Goal: Task Accomplishment & Management: Complete application form

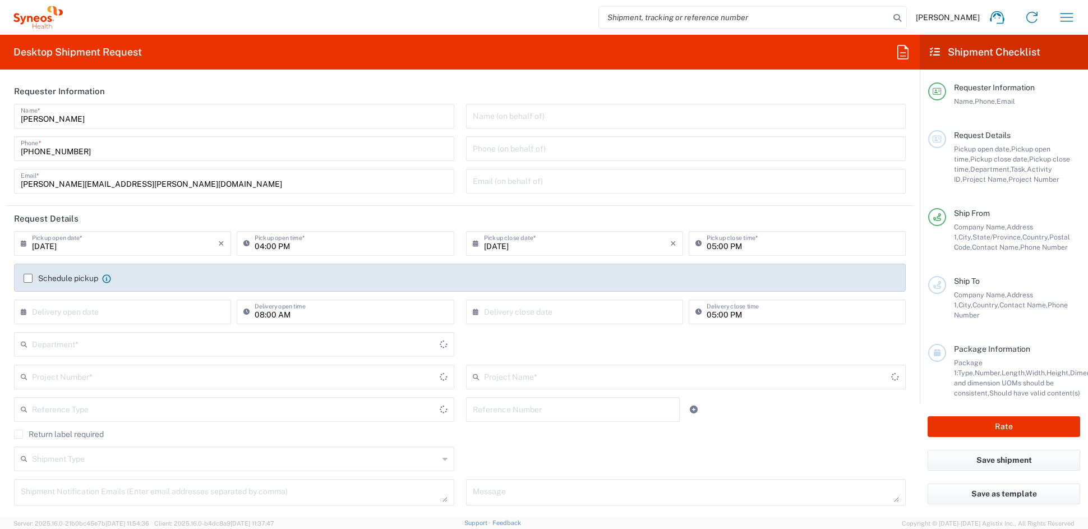
type input "[US_STATE]"
type input "[GEOGRAPHIC_DATA]"
type input "6156"
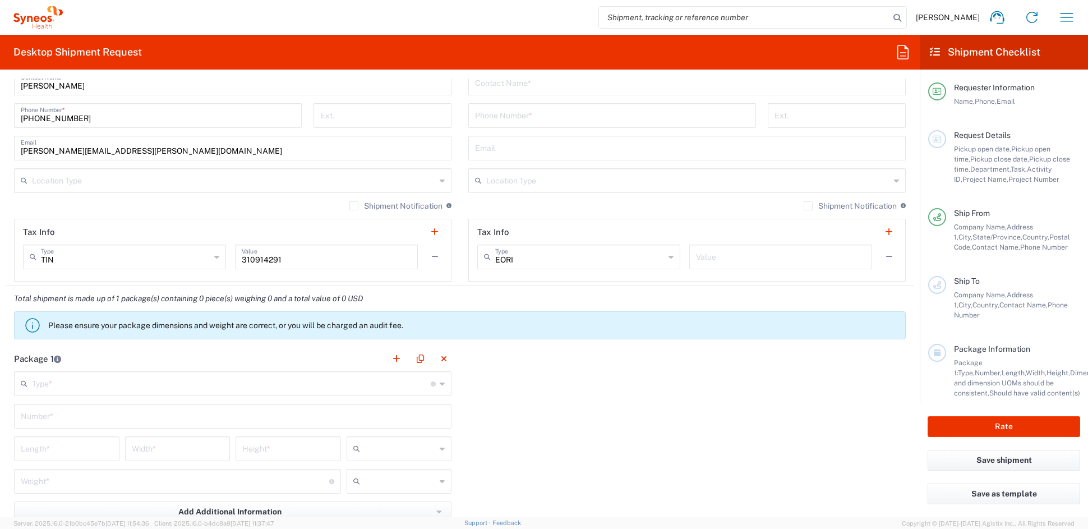
scroll to position [965, 0]
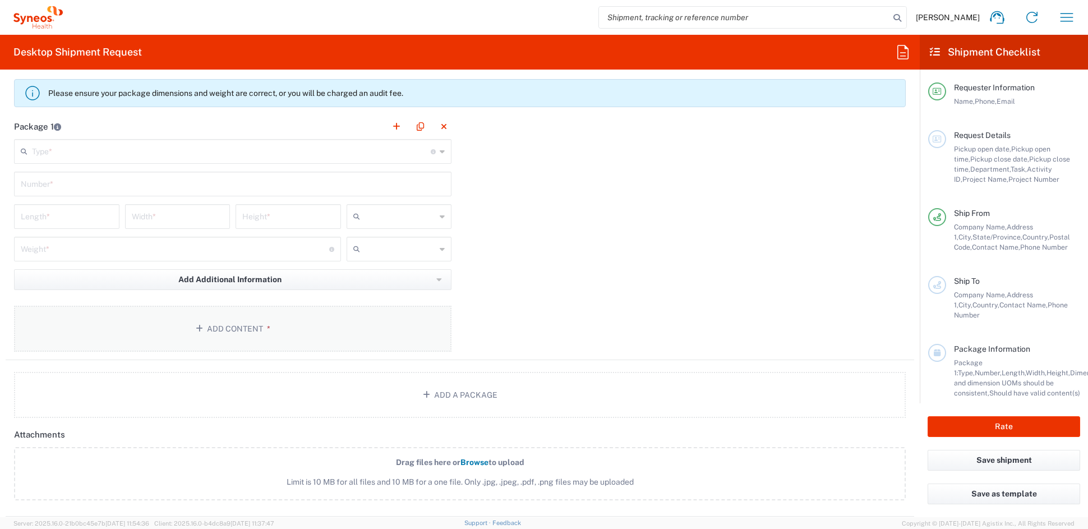
click at [233, 324] on button "Add Content *" at bounding box center [232, 329] width 437 height 46
type input "Syneos Health Communications-[GEOGRAPHIC_DATA] [GEOGRAPHIC_DATA]"
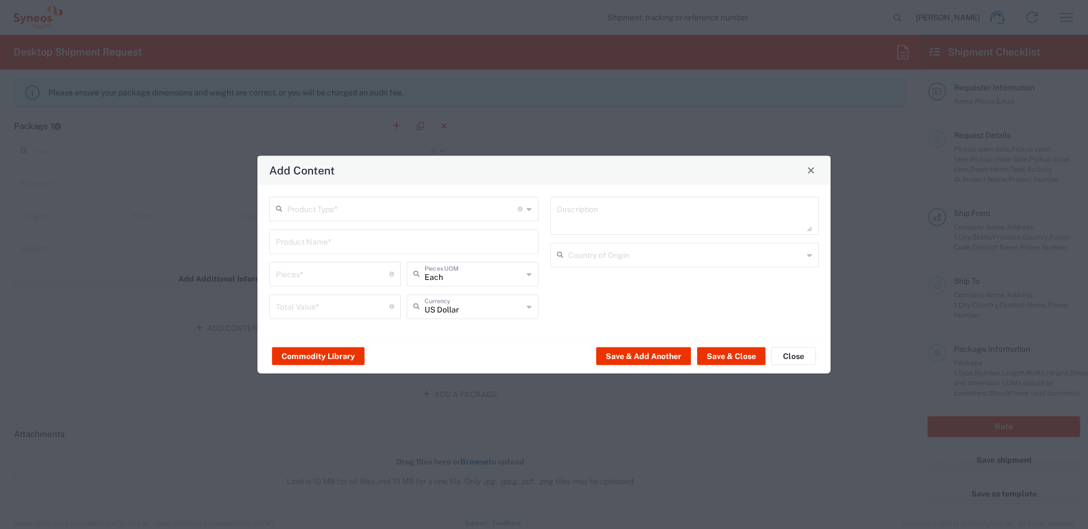
click at [338, 208] on input "text" at bounding box center [402, 208] width 230 height 20
click at [320, 256] on span "General Commodity" at bounding box center [403, 251] width 266 height 17
type input "General Commodity"
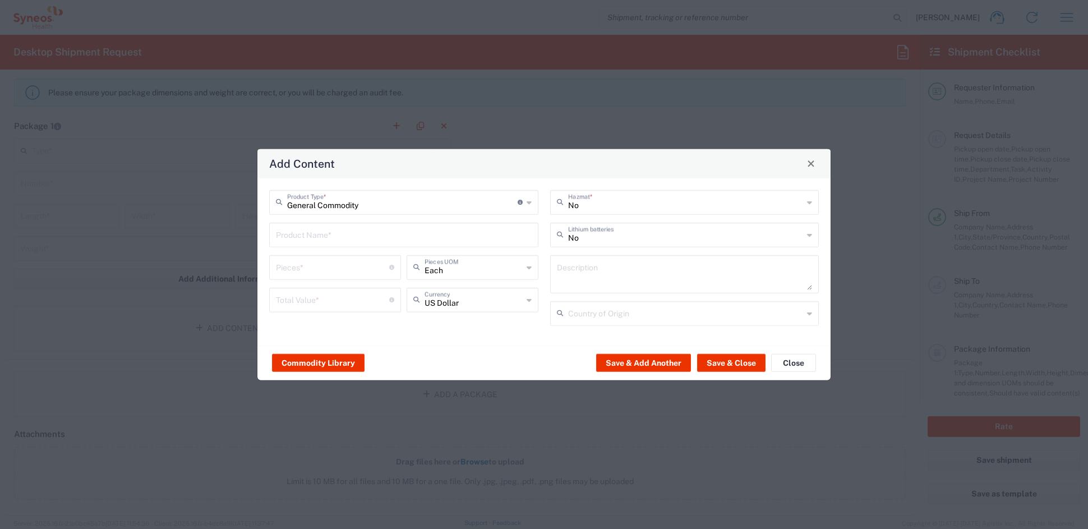
click at [321, 237] on input "text" at bounding box center [404, 234] width 256 height 20
click at [362, 262] on div "SUDOKU WORD GAME BOOK" at bounding box center [403, 260] width 267 height 19
type input "SUDOKU WORD GAME BOOK"
type input "1"
type textarea "SUDOKU WORD GAME BOOK"
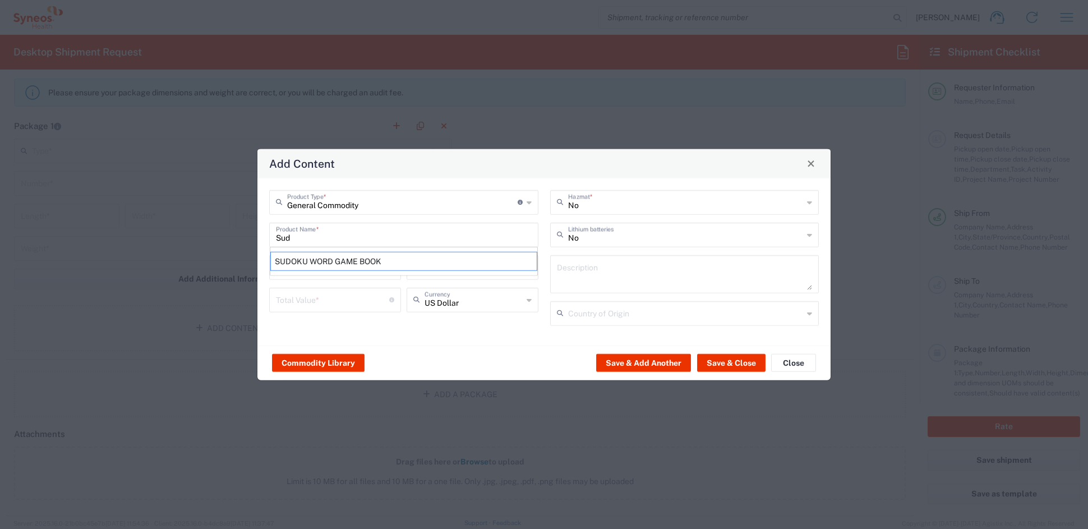
type input "[GEOGRAPHIC_DATA]"
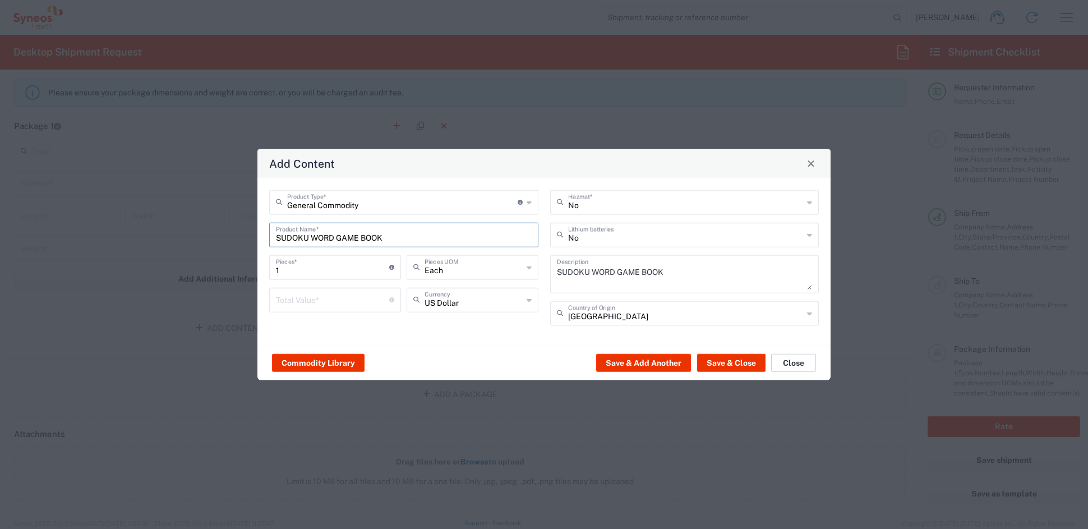
click at [804, 361] on button "Close" at bounding box center [793, 363] width 45 height 18
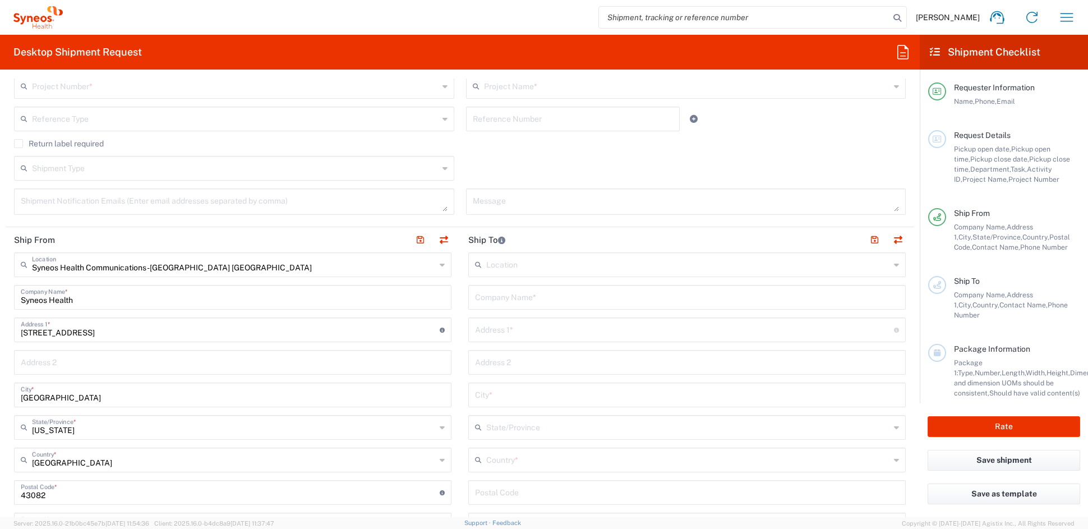
scroll to position [292, 0]
click at [542, 298] on input "text" at bounding box center [687, 295] width 424 height 20
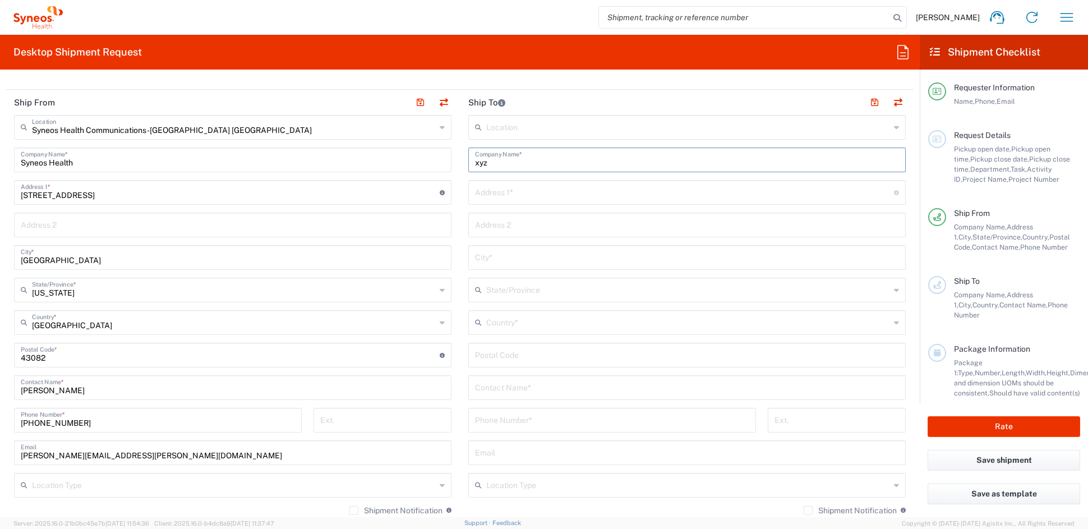
type input "xyz"
click at [532, 193] on input "text" at bounding box center [684, 192] width 419 height 20
type input "1234"
click at [539, 258] on input "text" at bounding box center [687, 257] width 424 height 20
type input "D"
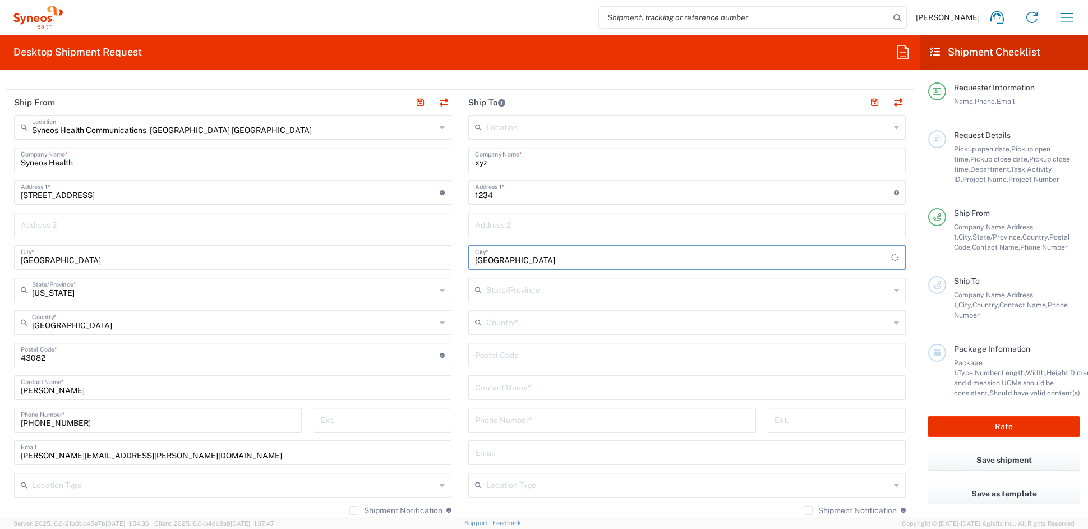
type input "[GEOGRAPHIC_DATA]"
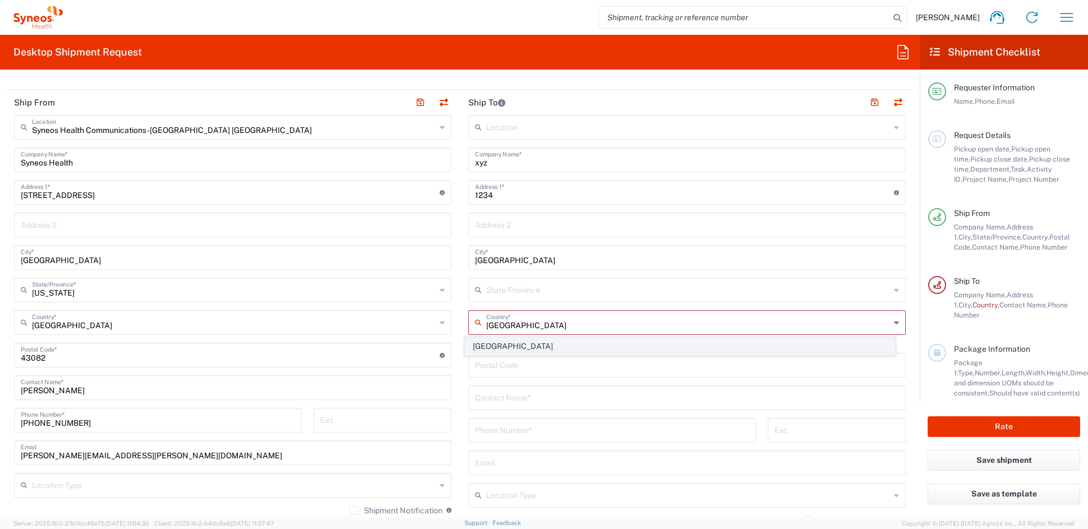
type input "[GEOGRAPHIC_DATA]"
click at [489, 344] on span "[GEOGRAPHIC_DATA]" at bounding box center [680, 346] width 431 height 17
type input "Sender/Shipper"
type input "Delivery Duty Paid"
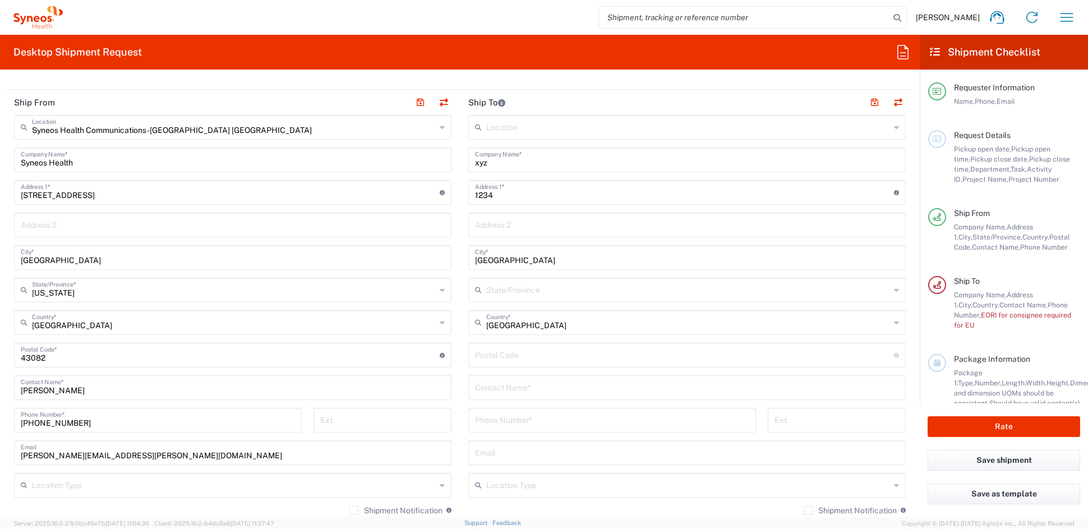
click at [519, 357] on input "undefined" at bounding box center [684, 354] width 419 height 20
type input "12345"
click at [569, 403] on div "Location [PERSON_NAME] LLC-[GEOGRAPHIC_DATA] [GEOGRAPHIC_DATA] [GEOGRAPHIC_DATA…" at bounding box center [686, 355] width 437 height 481
click at [536, 390] on input "text" at bounding box center [687, 387] width 424 height 20
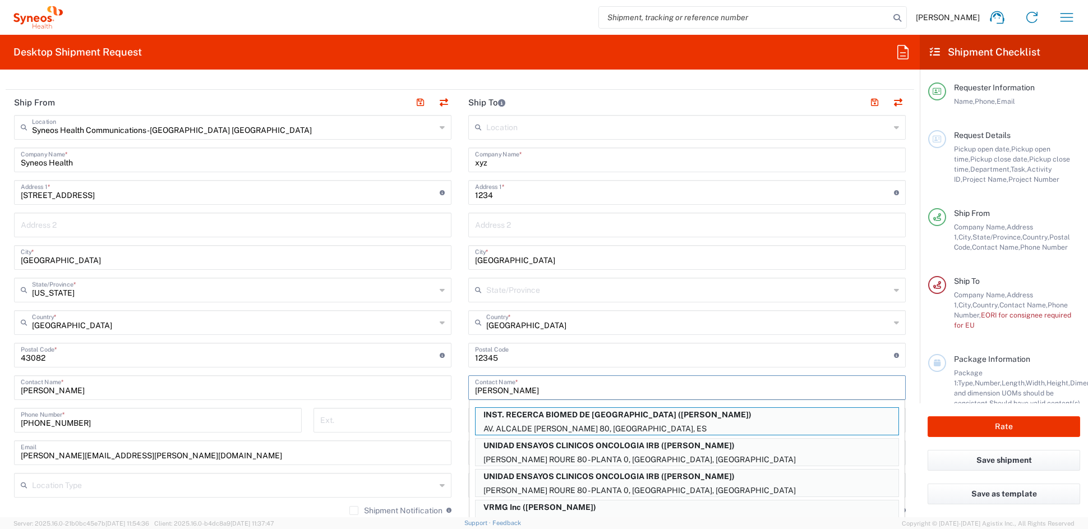
click at [587, 382] on input "[PERSON_NAME]" at bounding box center [687, 387] width 424 height 20
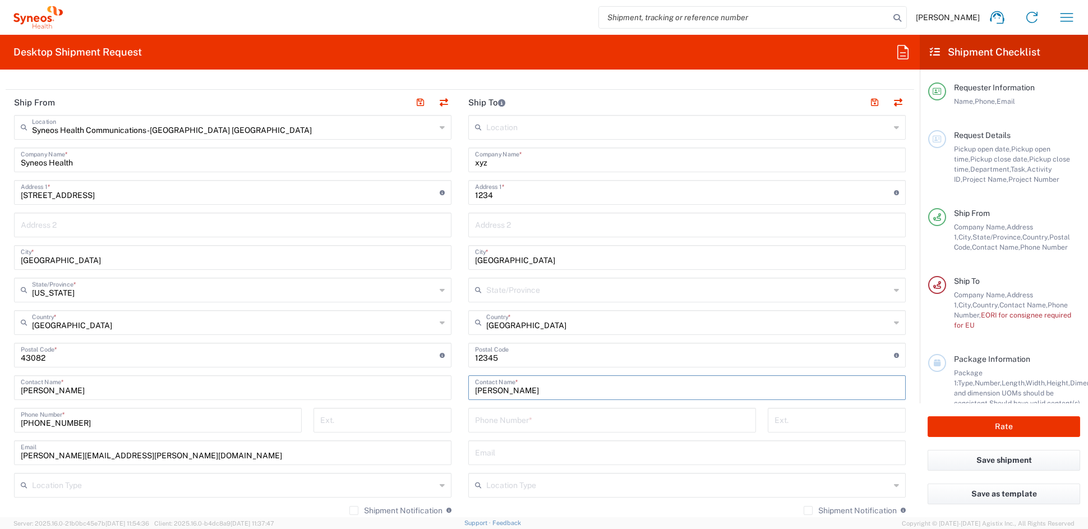
type input "[PERSON_NAME]"
click at [531, 419] on input "tel" at bounding box center [612, 419] width 274 height 20
type input "2222222222"
click at [539, 484] on input "text" at bounding box center [688, 484] width 404 height 20
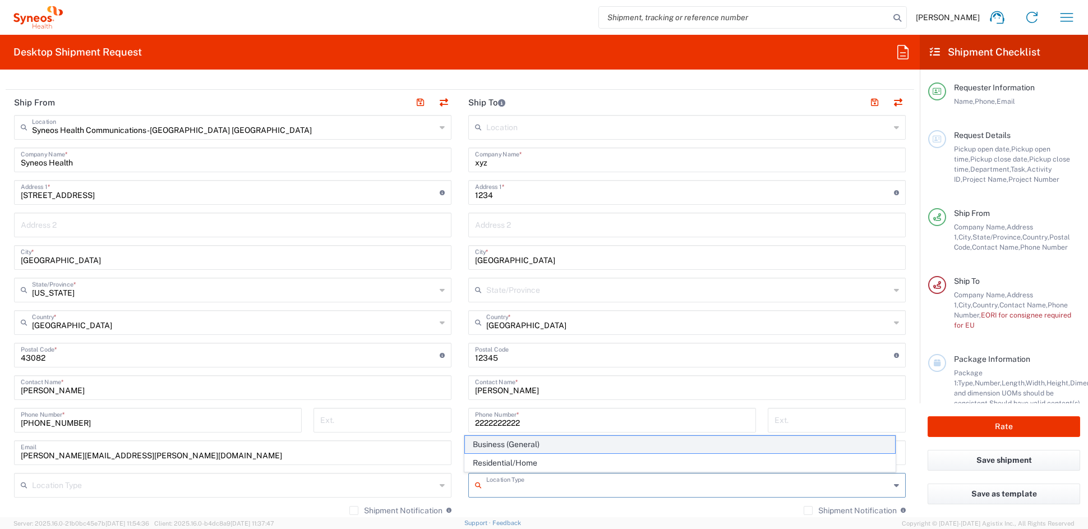
click at [513, 441] on span "Business (General)" at bounding box center [680, 444] width 431 height 17
type input "Business (General)"
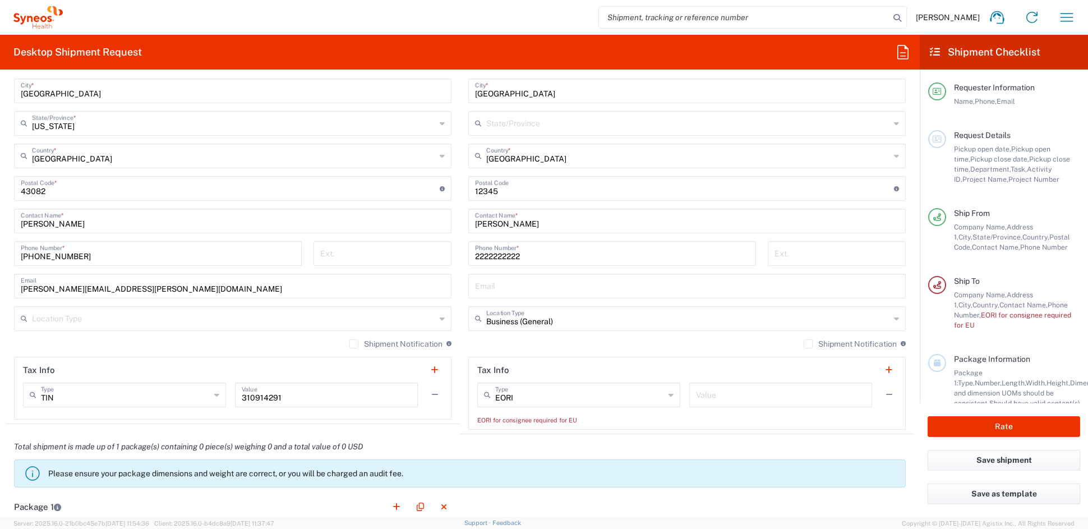
scroll to position [597, 0]
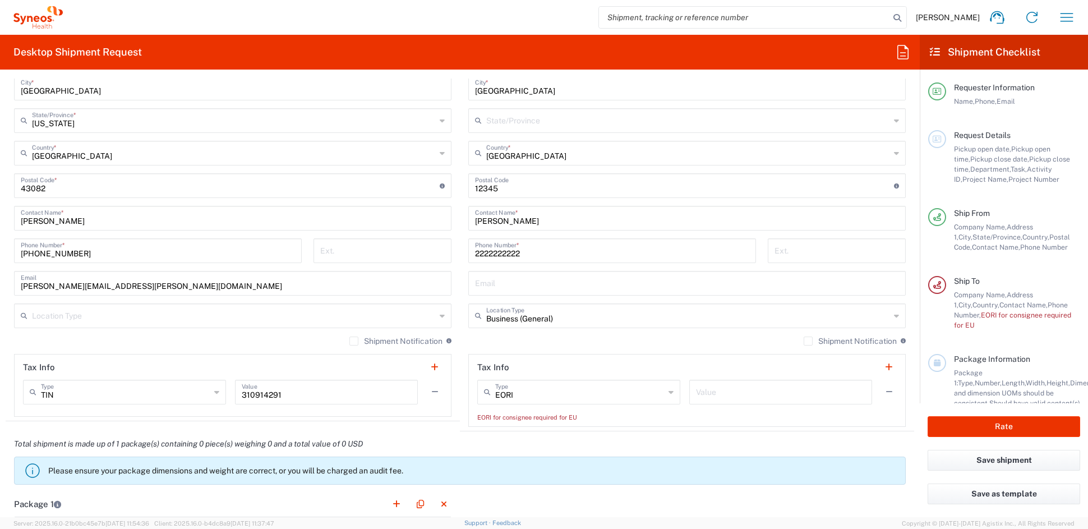
click at [726, 390] on input "text" at bounding box center [780, 391] width 169 height 20
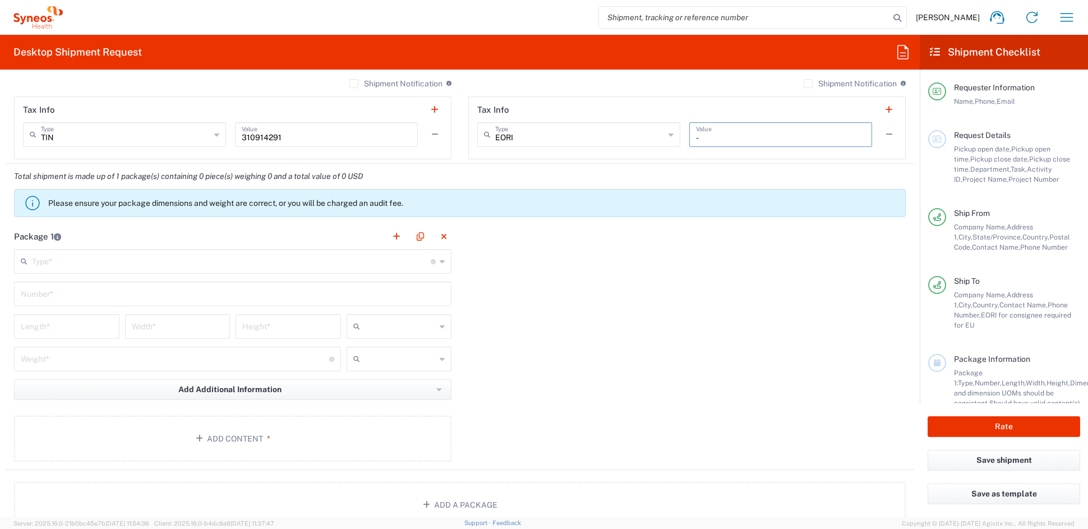
scroll to position [956, 0]
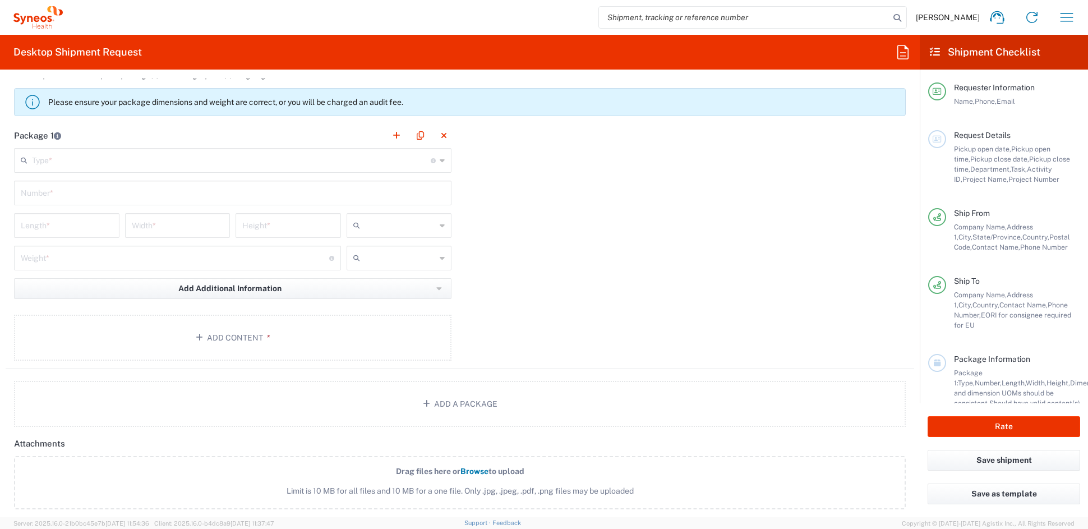
type input "-"
click at [103, 163] on input "text" at bounding box center [231, 160] width 399 height 20
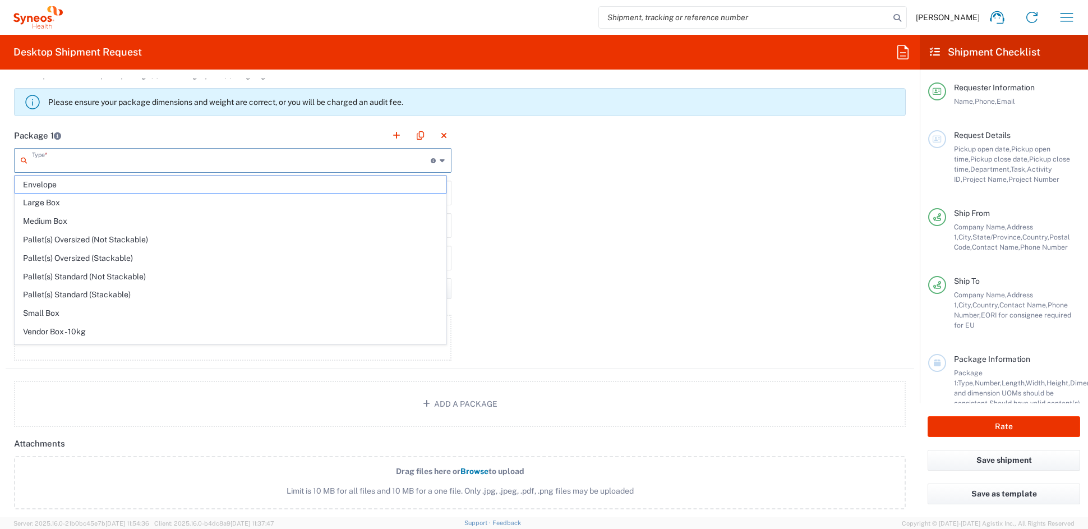
scroll to position [35, 0]
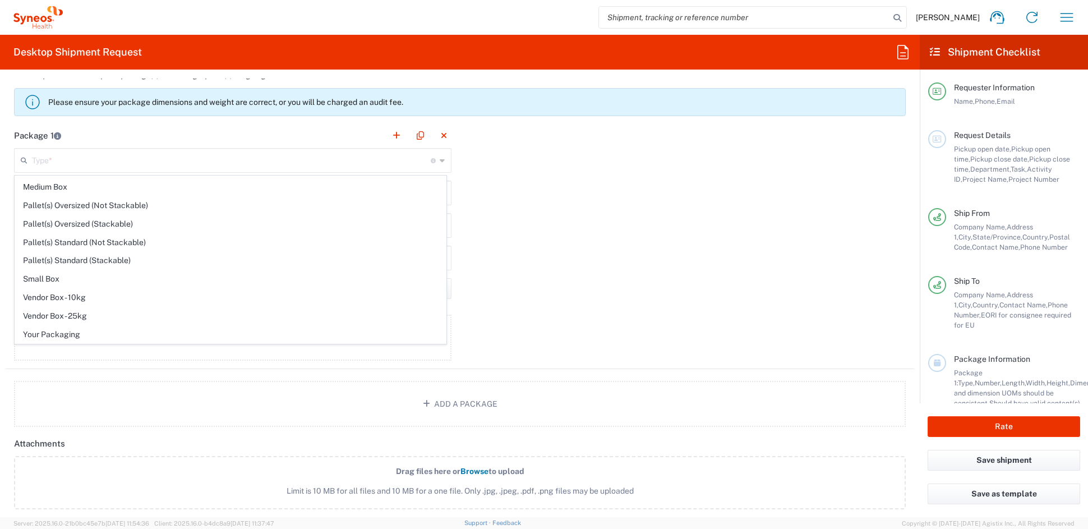
drag, startPoint x: 56, startPoint y: 336, endPoint x: 57, endPoint y: 330, distance: 6.8
click at [56, 334] on span "Your Packaging" at bounding box center [230, 334] width 431 height 17
type input "Your Packaging"
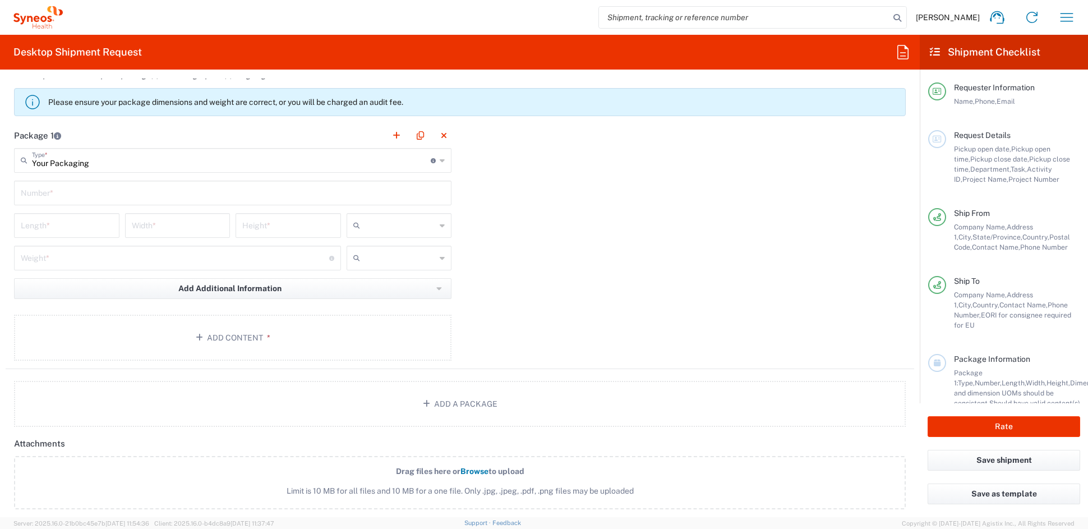
click at [55, 198] on input "text" at bounding box center [233, 192] width 424 height 20
type input "1"
click at [53, 224] on input "number" at bounding box center [67, 225] width 92 height 20
type input "20"
type input "15"
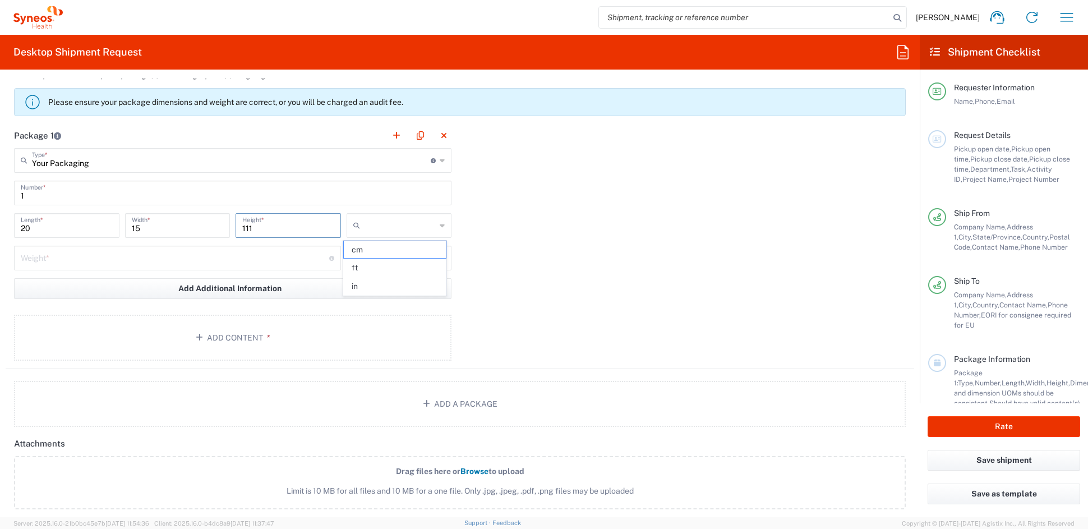
click at [263, 227] on input "111" at bounding box center [288, 225] width 92 height 20
type input "11"
drag, startPoint x: 369, startPoint y: 290, endPoint x: 282, endPoint y: 267, distance: 90.5
click at [369, 290] on span "in" at bounding box center [395, 286] width 102 height 17
type input "in"
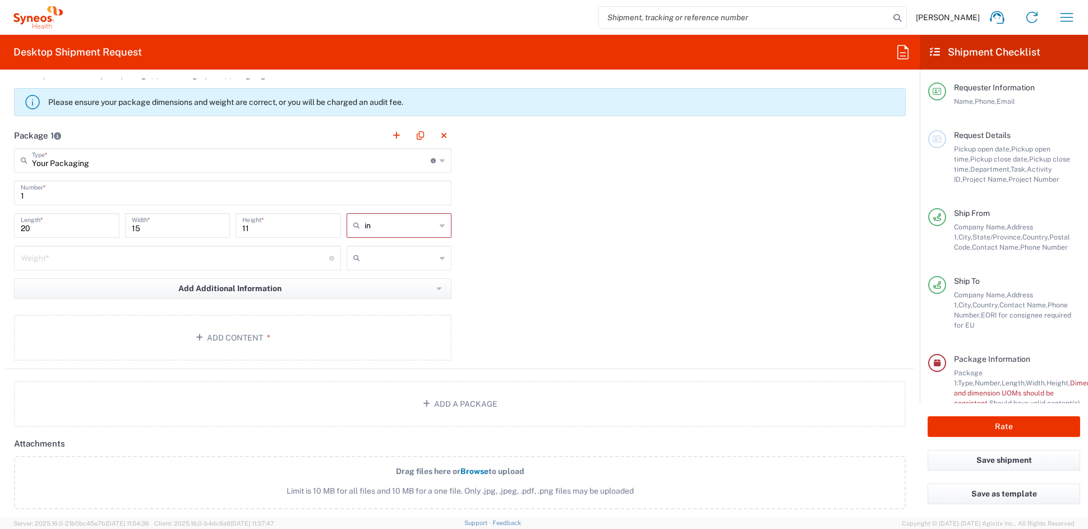
click at [125, 249] on input "number" at bounding box center [175, 257] width 308 height 20
type input "5"
click at [380, 261] on input "text" at bounding box center [401, 258] width 72 height 18
click at [377, 302] on span "lbs" at bounding box center [395, 300] width 102 height 17
type input "lbs"
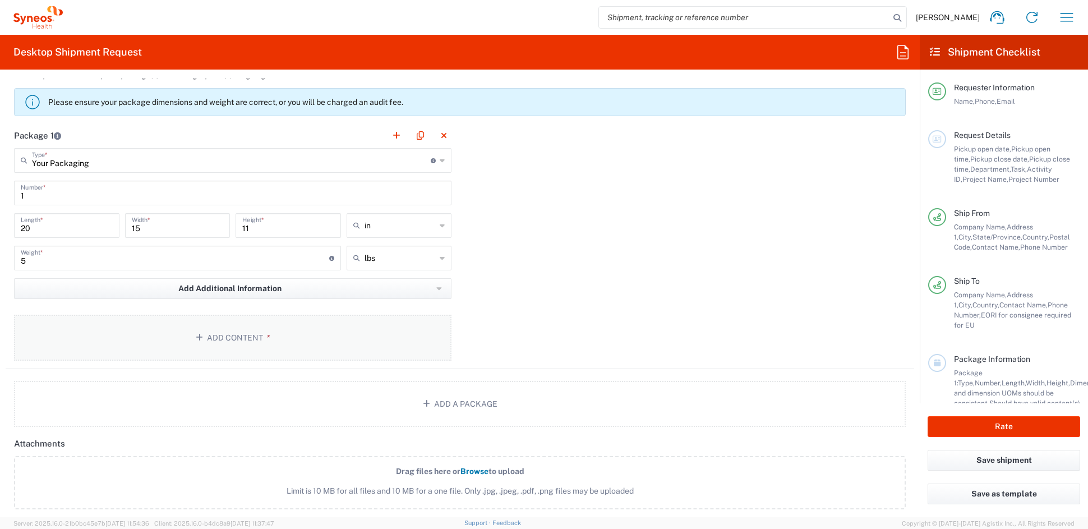
click at [230, 336] on button "Add Content *" at bounding box center [232, 338] width 437 height 46
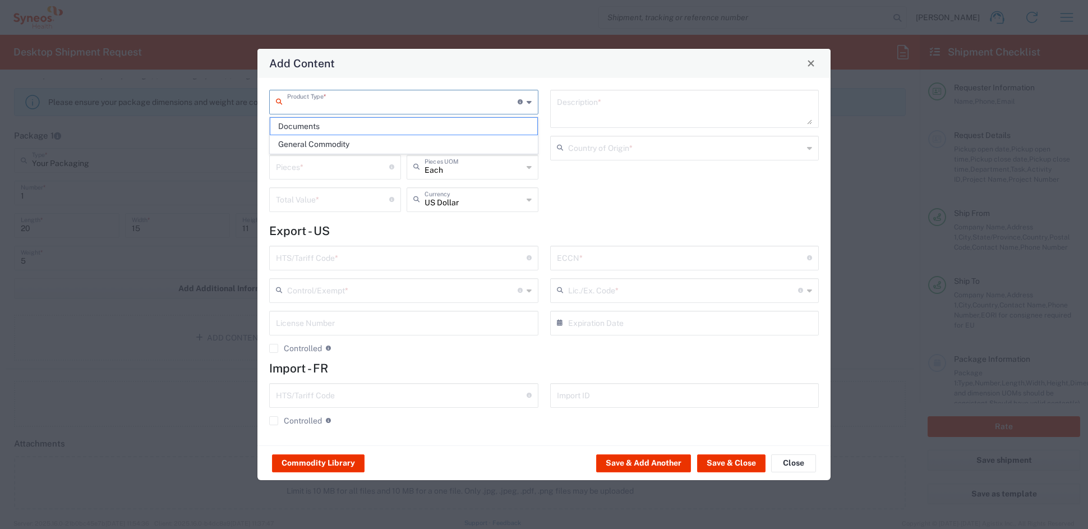
click at [343, 105] on input "text" at bounding box center [402, 101] width 230 height 20
click at [339, 145] on span "General Commodity" at bounding box center [403, 144] width 266 height 17
type input "General Commodity"
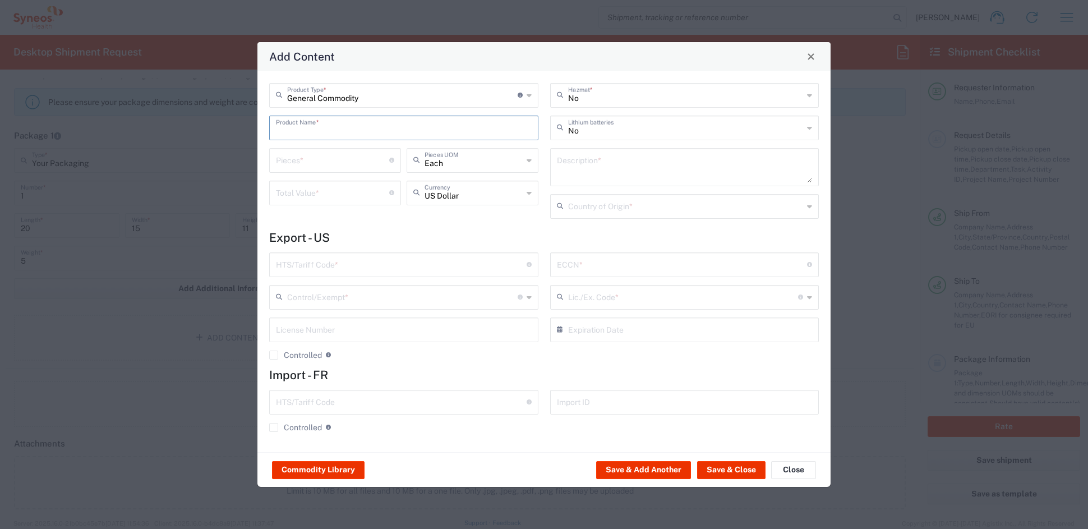
click at [327, 131] on input "text" at bounding box center [404, 127] width 256 height 20
click at [345, 153] on div "SUDOKU WORD GAME BOOK" at bounding box center [403, 154] width 267 height 19
type input "SUDOKU WORD GAME BOOK"
type input "1"
type textarea "SUDOKU WORD GAME BOOK"
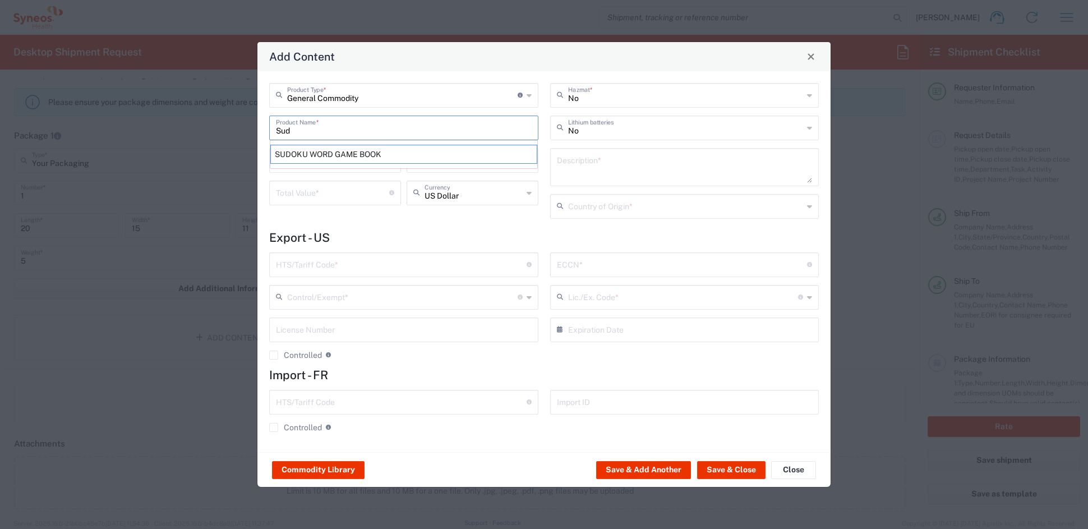
type input "[GEOGRAPHIC_DATA]"
type input "9503.00.0090"
type input "BIS"
type input "EAR99"
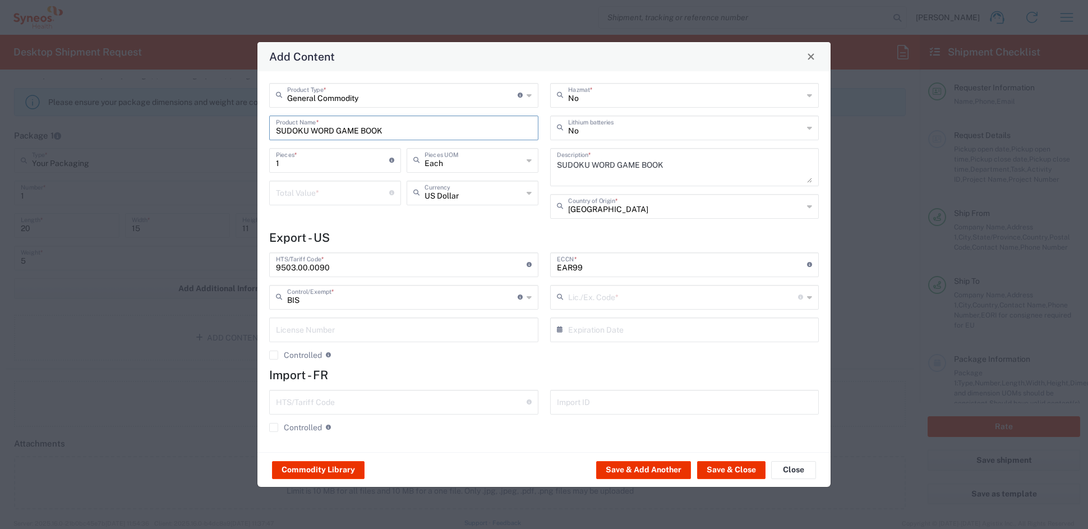
type input "NLR - No License Required"
click at [735, 465] on button "Save & Close" at bounding box center [731, 470] width 68 height 18
click at [787, 469] on button "Close" at bounding box center [793, 470] width 45 height 18
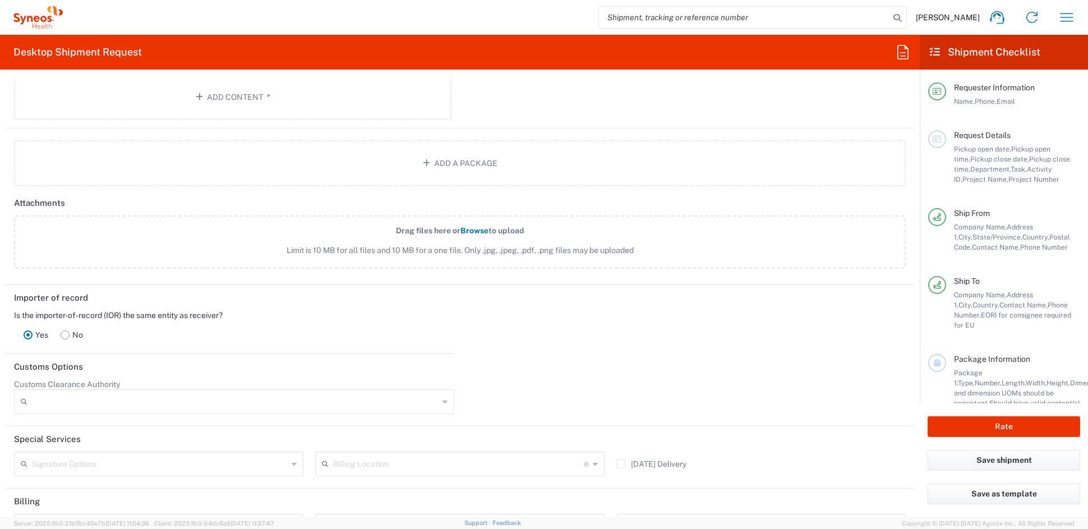
scroll to position [1332, 0]
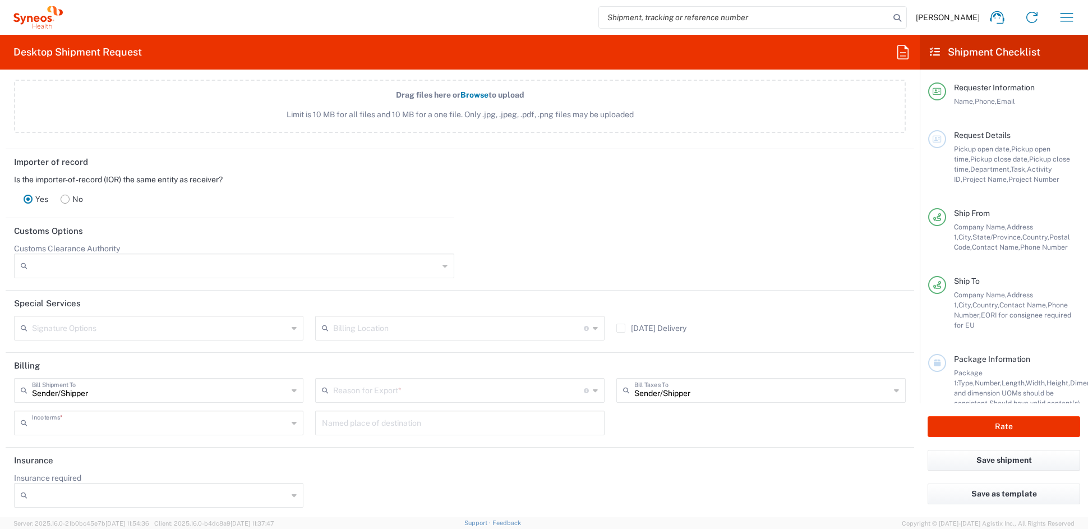
click at [115, 422] on input "text" at bounding box center [160, 422] width 256 height 20
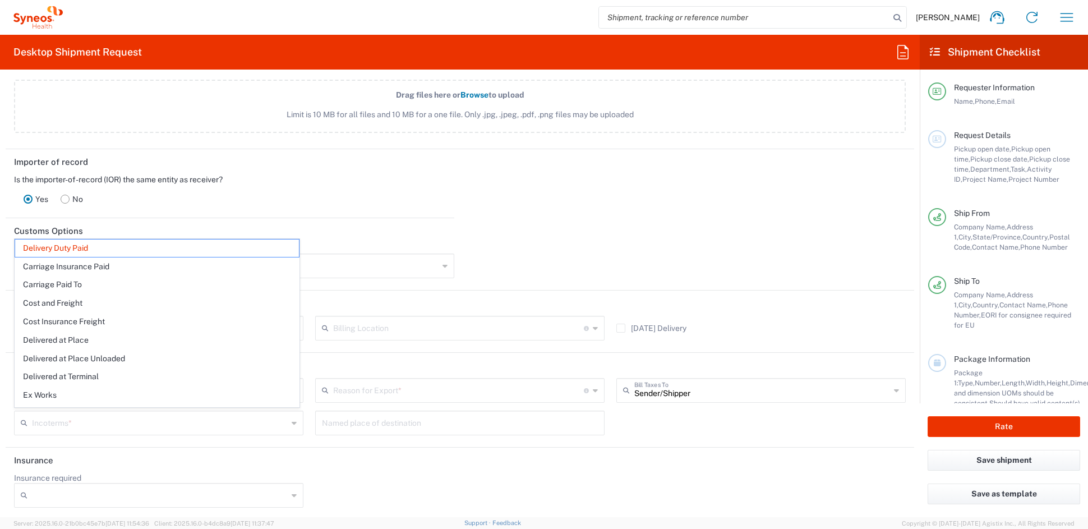
click at [290, 174] on div "Is the importer-of-record (IOR) the same entity as receiver?" at bounding box center [230, 179] width 432 height 10
type input "Delivery Duty Paid"
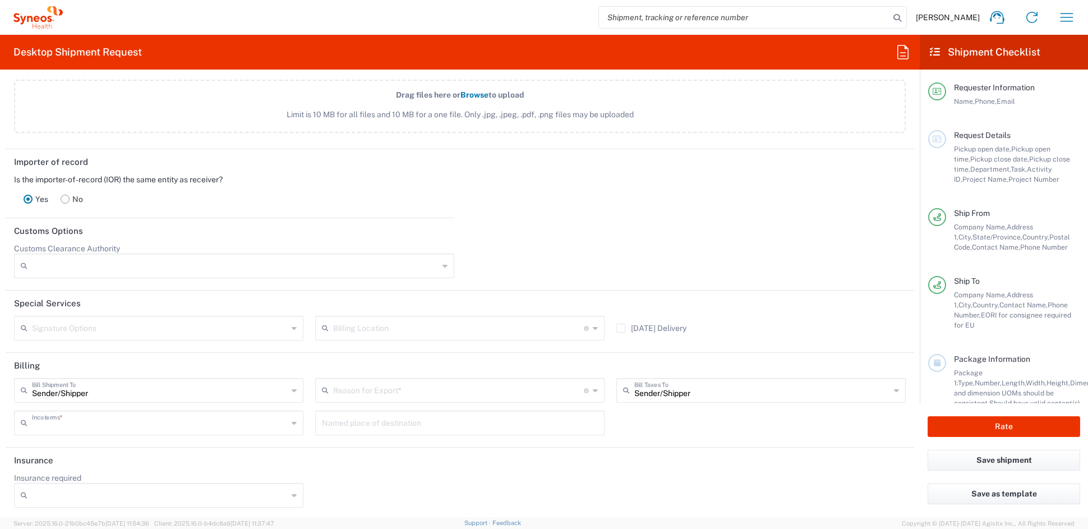
click at [137, 425] on input "text" at bounding box center [160, 422] width 256 height 20
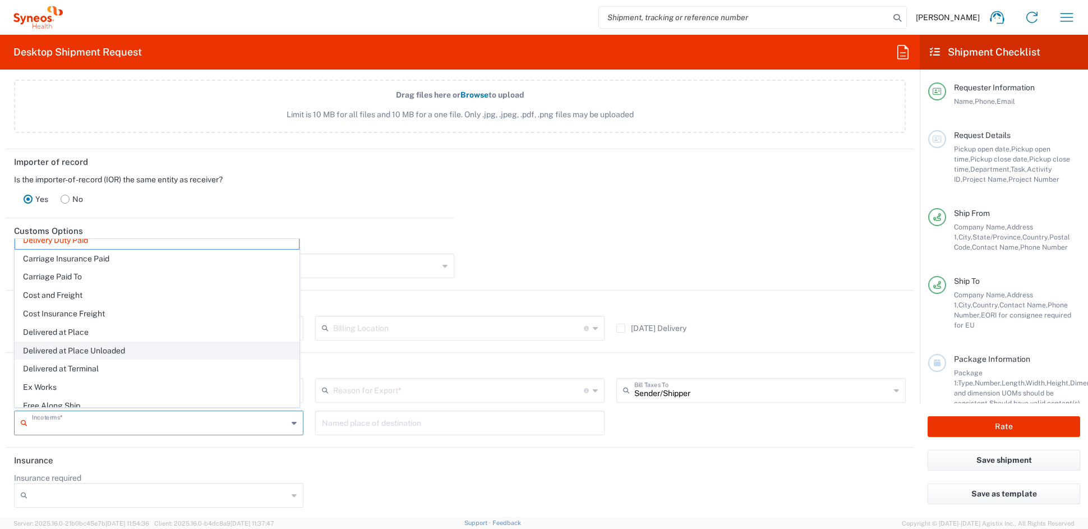
scroll to position [0, 0]
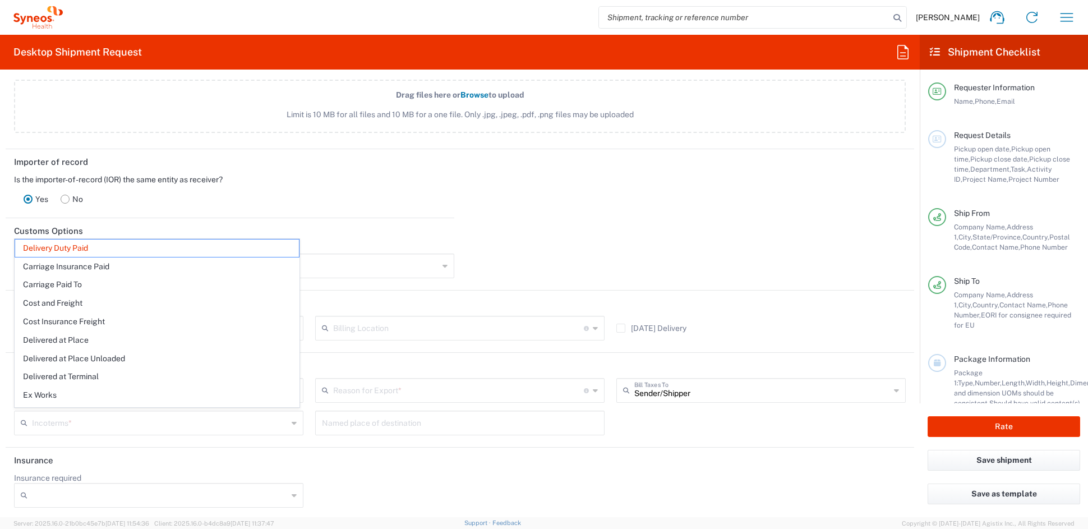
click at [409, 224] on header "Customs Options" at bounding box center [460, 230] width 908 height 25
type input "Delivery Duty Paid"
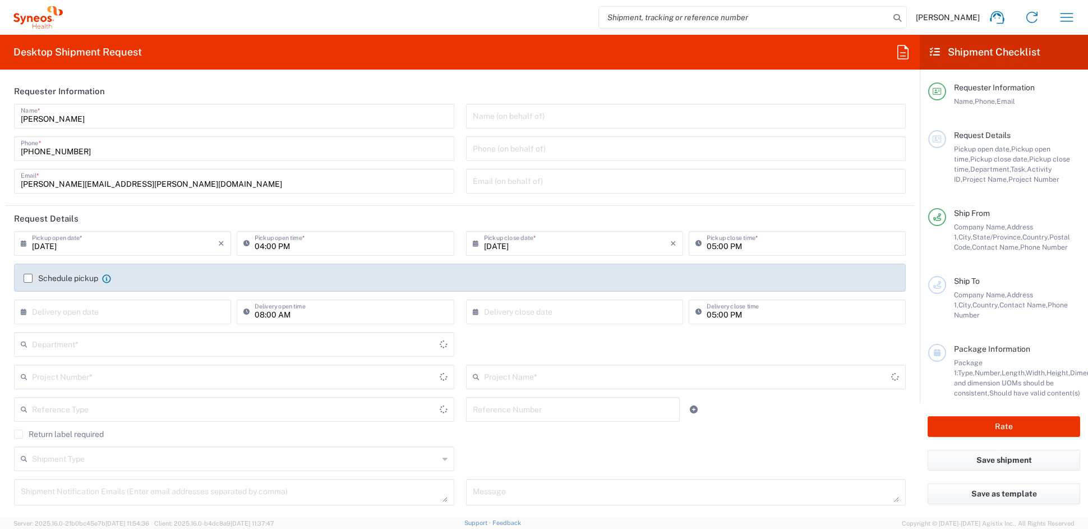
type input "Ohio"
type input "United States"
type input "6156"
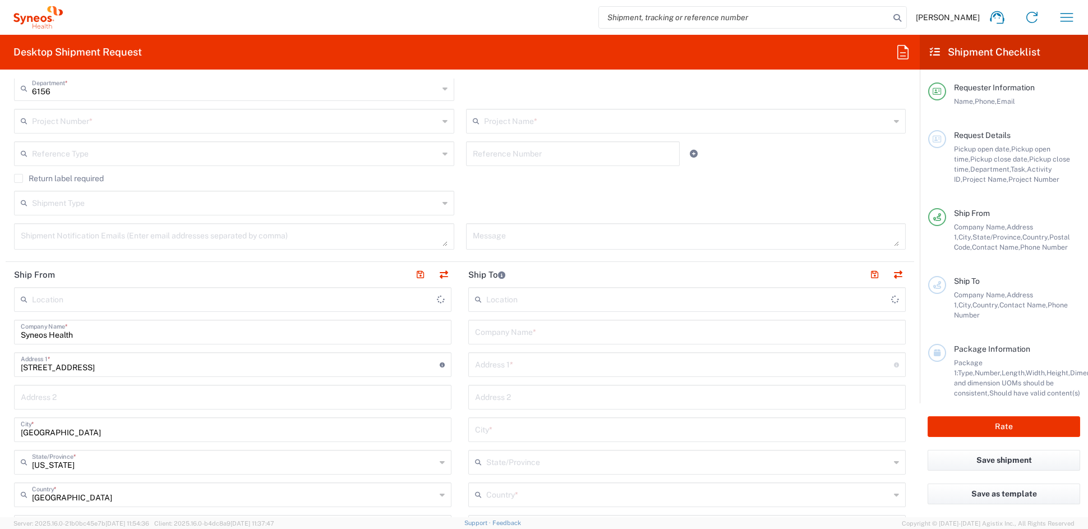
type input "Syneos Health Communications-[GEOGRAPHIC_DATA] [GEOGRAPHIC_DATA]"
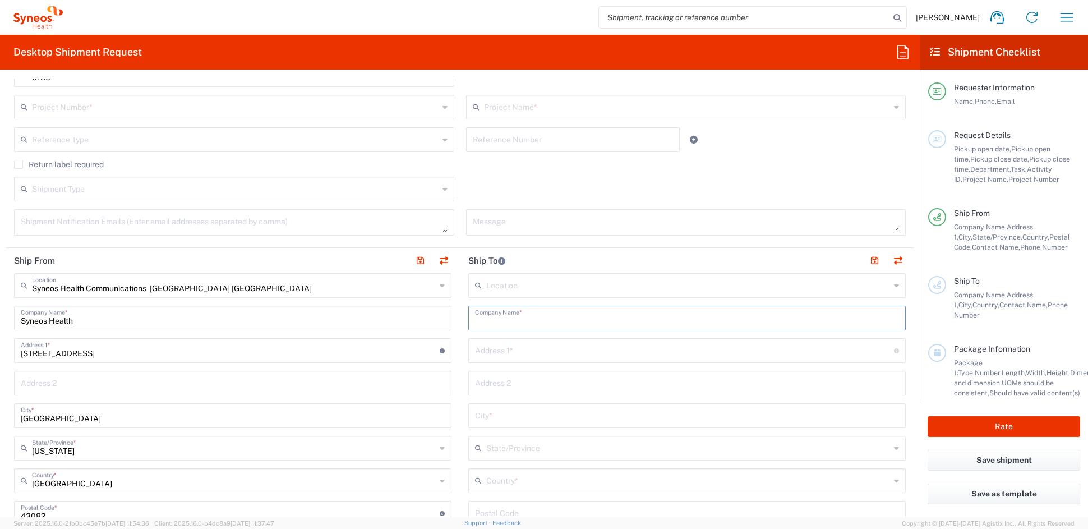
click at [545, 317] on input "text" at bounding box center [687, 317] width 424 height 20
type input "ddd"
click at [527, 353] on input "text" at bounding box center [684, 350] width 419 height 20
type input "12234"
click at [530, 414] on input "text" at bounding box center [687, 415] width 424 height 20
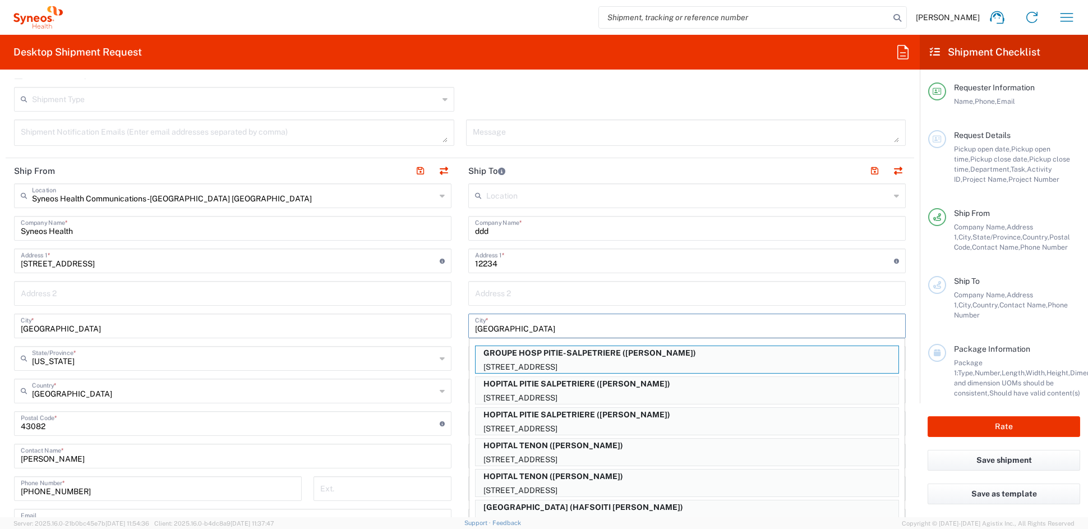
scroll to position [357, 0]
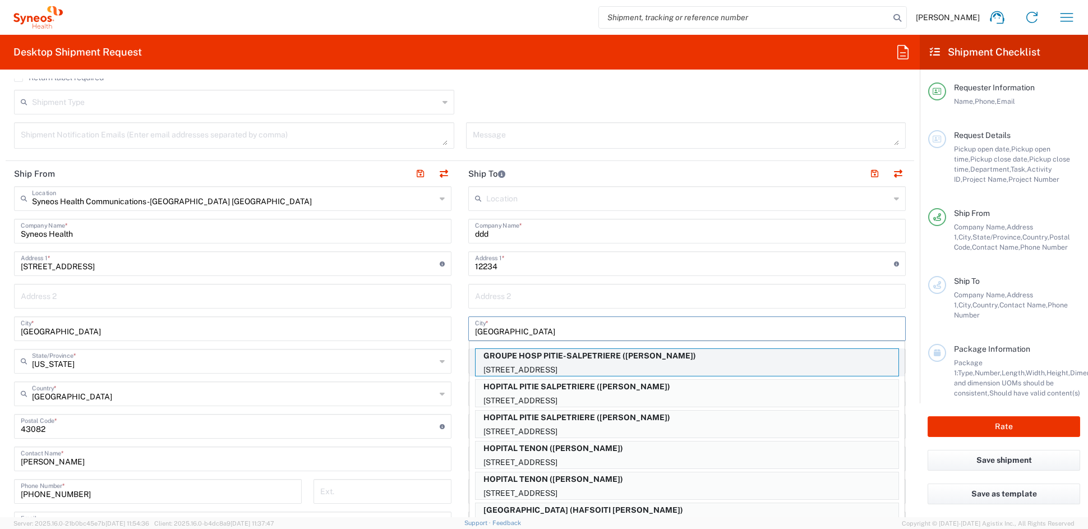
type input "paris"
click at [603, 365] on p "47-83 BLVD DE L'HOPITAL -INST MYOLOGIE, PARIS CEDEX 13, FR" at bounding box center [687, 370] width 423 height 14
type input "GROUPE HOSP PITIE-SALPETRIERE"
type input "47-83 BLVD DE L'HOPITAL -INST MYOLOGIE"
type input "PARIS CEDEX 13"
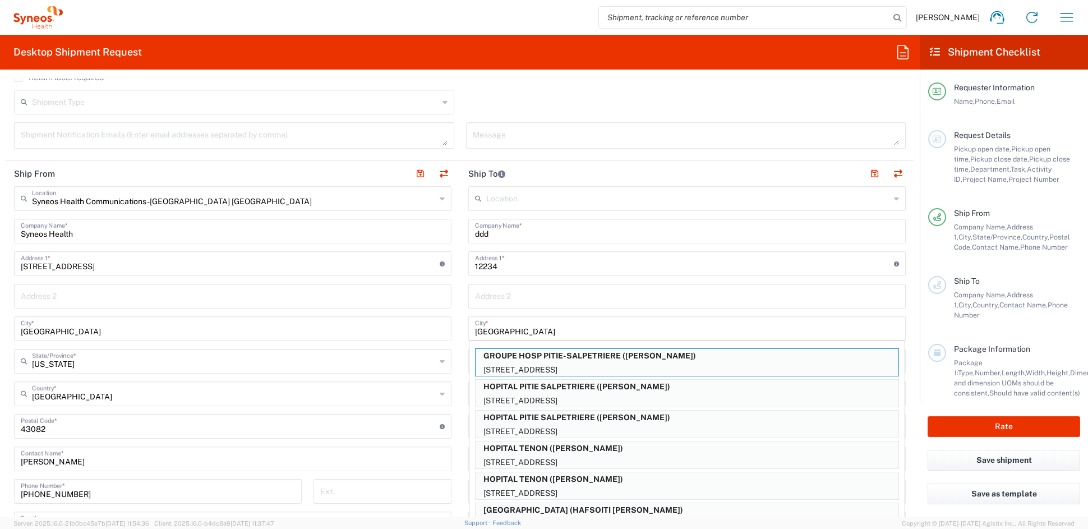
type input "FR"
type input "BAHAREH GHANIZADEH"
type input "33142165863"
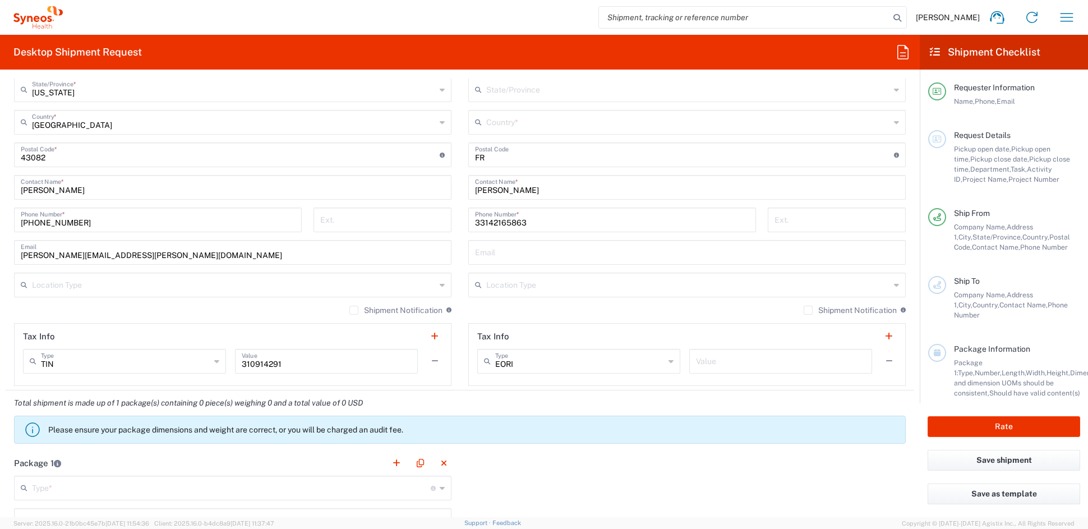
scroll to position [625, 0]
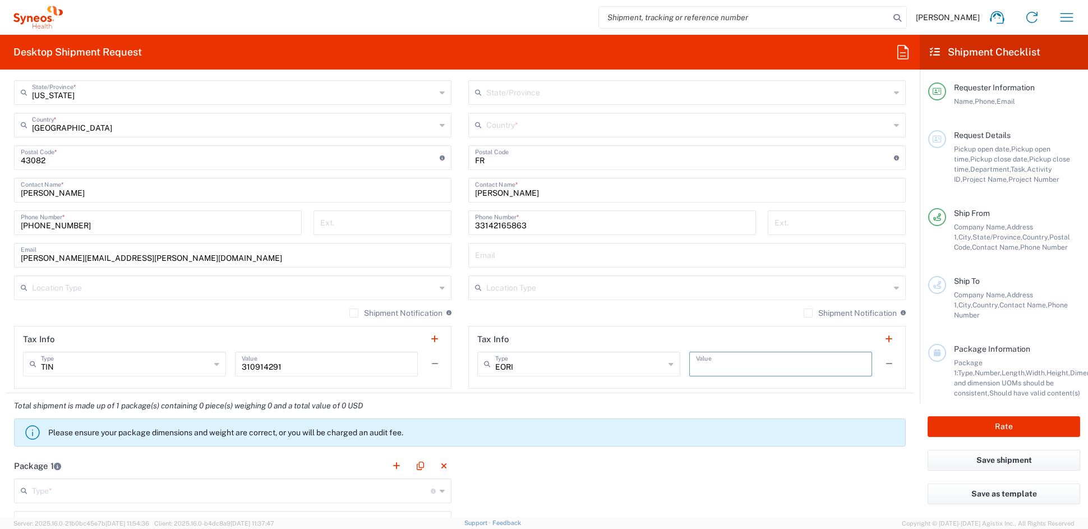
click at [743, 367] on input "text" at bounding box center [780, 363] width 169 height 20
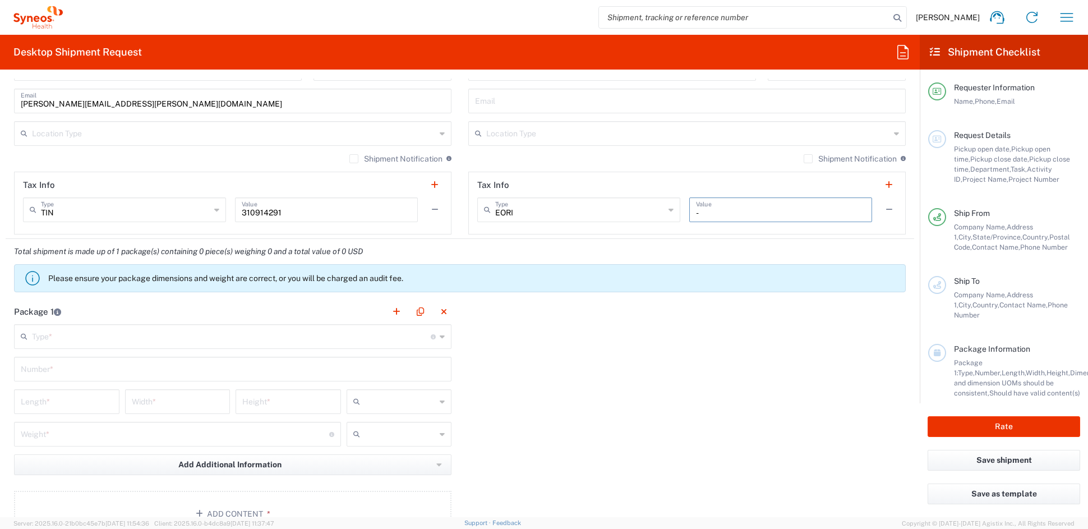
scroll to position [781, 0]
type input "-"
click at [63, 343] on input "text" at bounding box center [231, 335] width 399 height 20
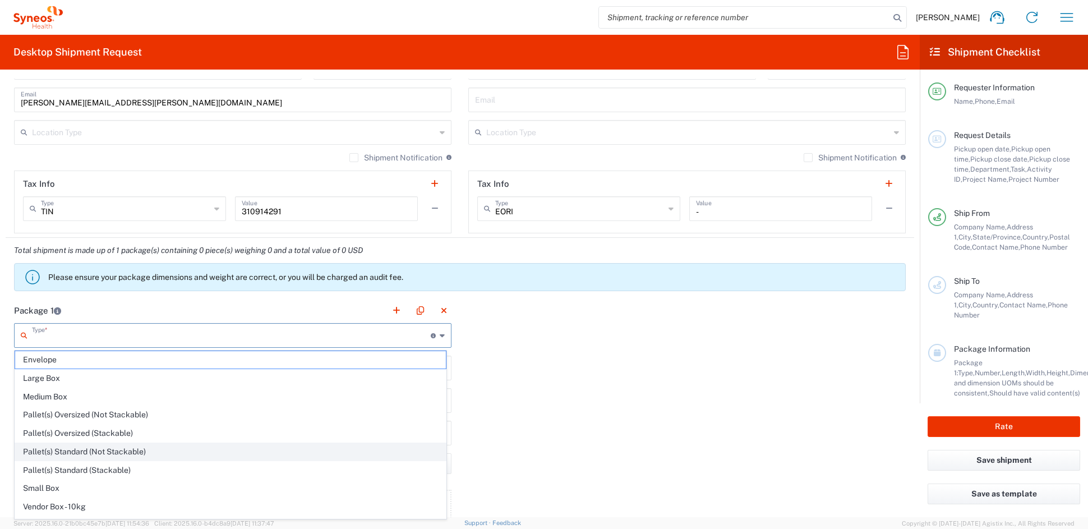
scroll to position [35, 0]
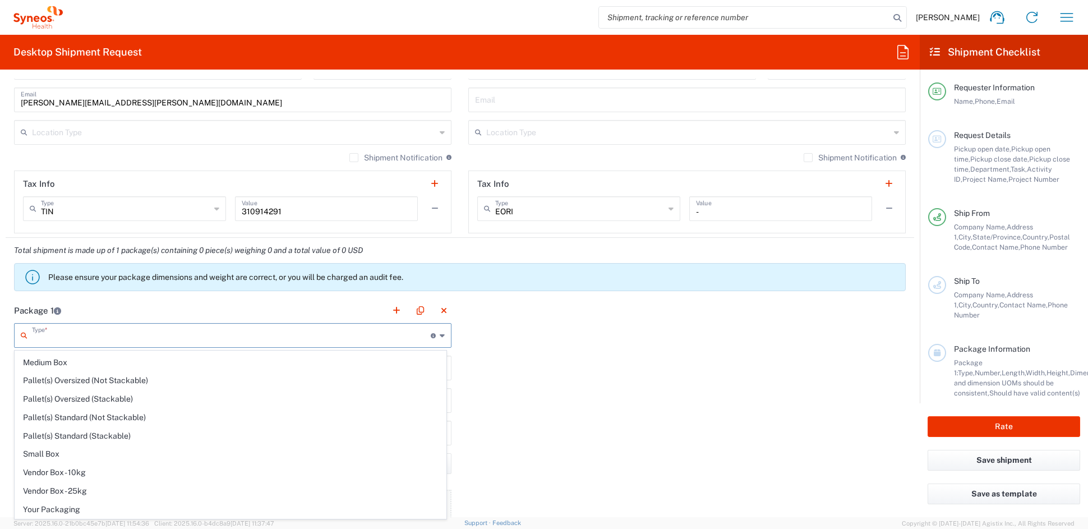
click at [58, 512] on span "Your Packaging" at bounding box center [230, 509] width 431 height 17
type input "Your Packaging"
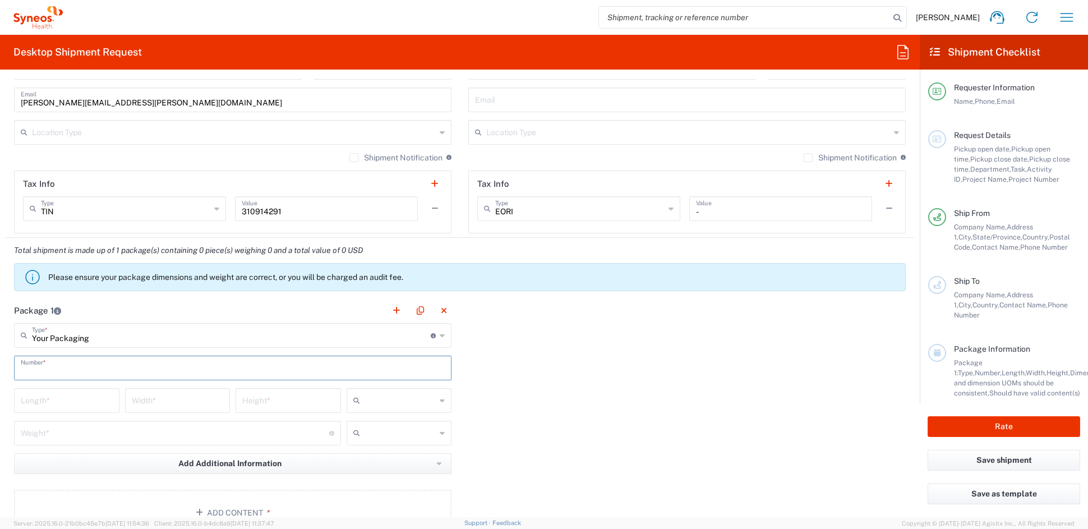
click at [62, 371] on input "text" at bounding box center [233, 367] width 424 height 20
type input "1"
click at [58, 404] on input "number" at bounding box center [67, 400] width 92 height 20
type input "20"
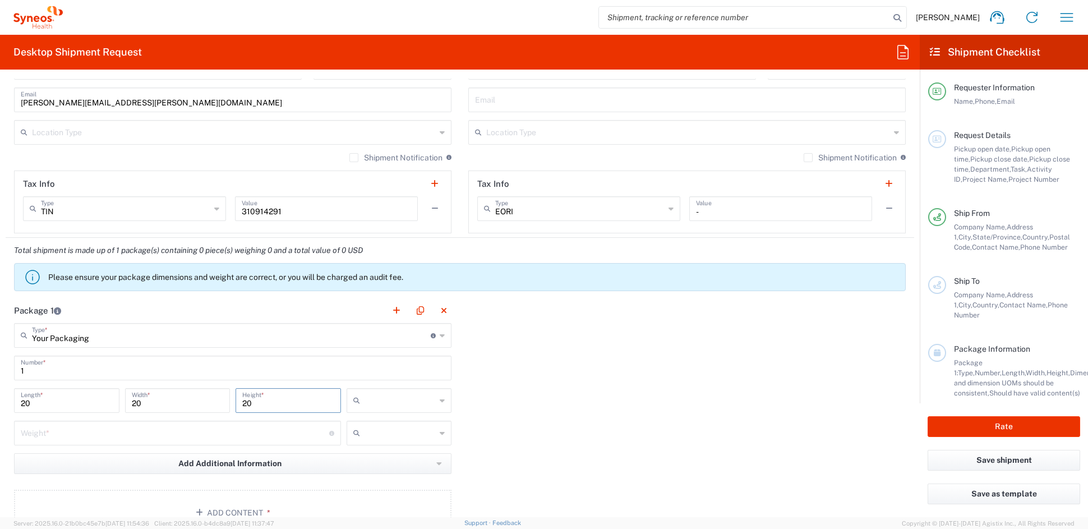
type input "20"
click at [361, 459] on span "in" at bounding box center [395, 461] width 102 height 17
type input "in"
click at [129, 435] on input "number" at bounding box center [175, 432] width 308 height 20
type input "5"
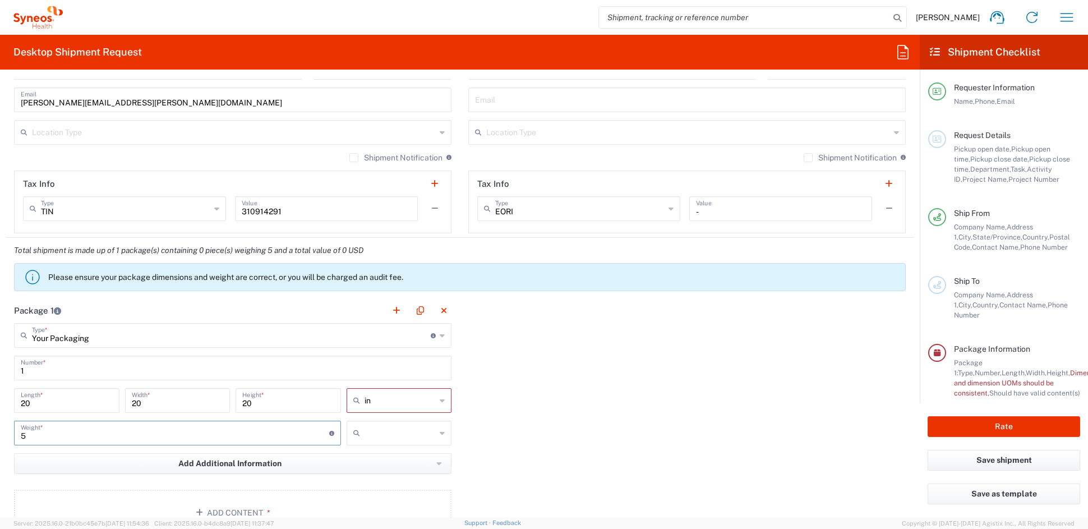
click at [371, 427] on input "text" at bounding box center [401, 433] width 72 height 18
drag, startPoint x: 363, startPoint y: 474, endPoint x: 247, endPoint y: 448, distance: 119.0
click at [362, 474] on span "lbs" at bounding box center [395, 475] width 102 height 17
type input "lbs"
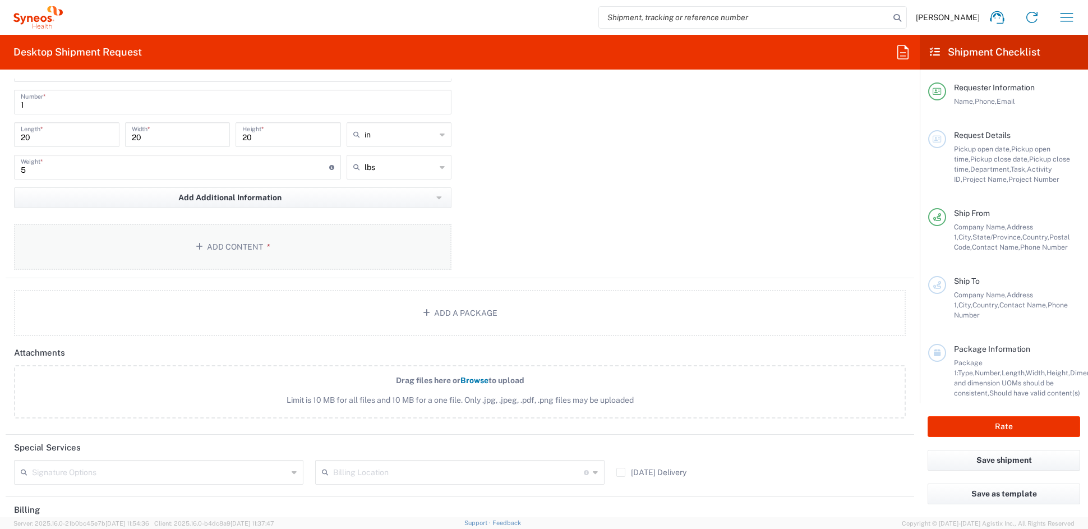
scroll to position [1053, 0]
click at [242, 242] on button "Add Content *" at bounding box center [232, 241] width 437 height 46
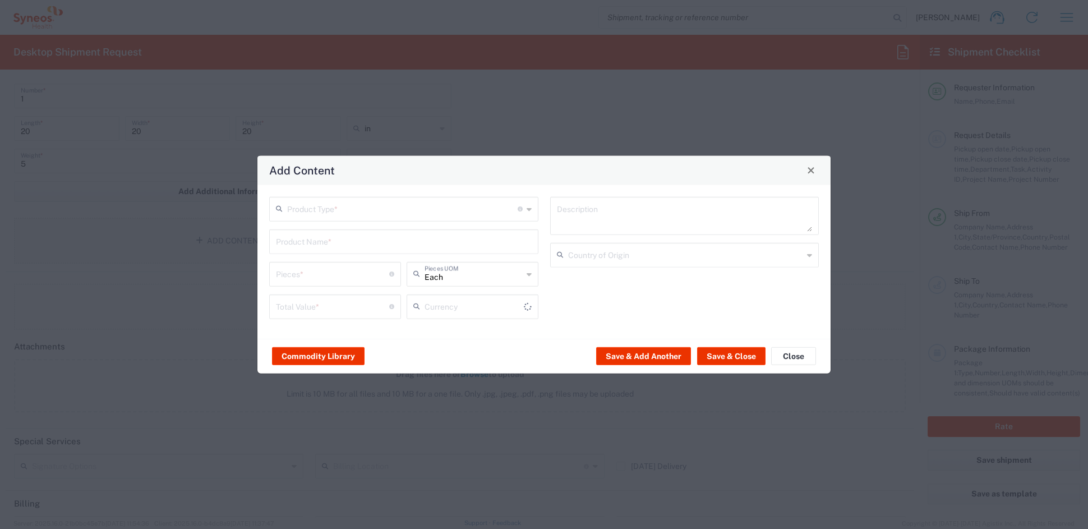
type input "US Dollar"
click at [353, 206] on input "text" at bounding box center [402, 208] width 230 height 20
click at [318, 248] on span "General Commodity" at bounding box center [403, 251] width 266 height 17
type input "General Commodity"
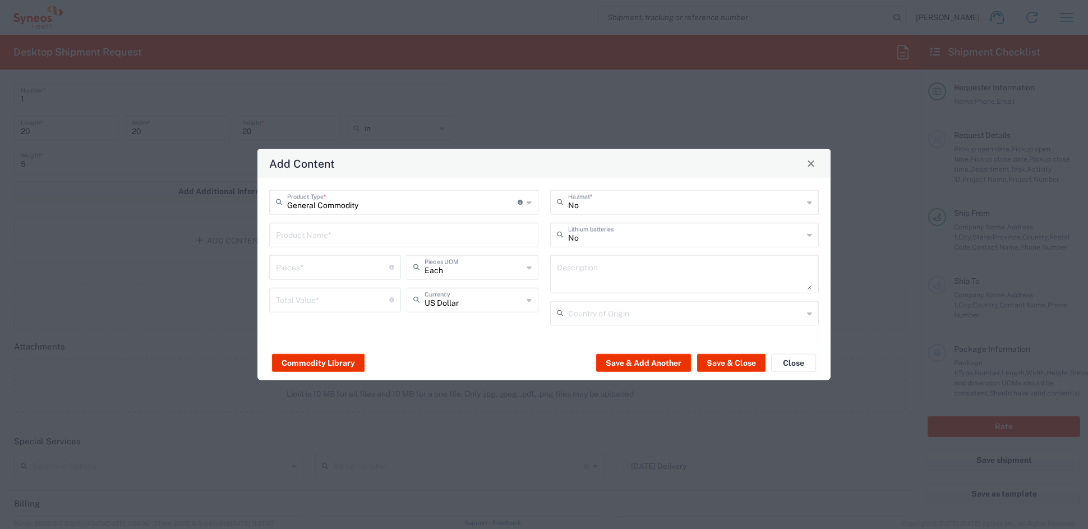
click at [318, 233] on input "text" at bounding box center [404, 234] width 256 height 20
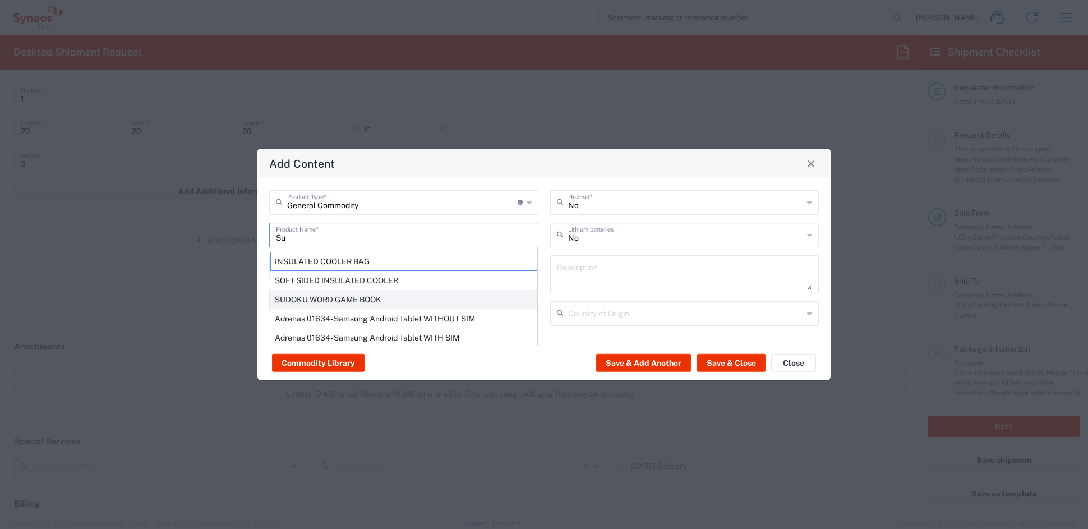
click at [326, 297] on div "SUDOKU WORD GAME BOOK" at bounding box center [403, 298] width 267 height 19
type input "SUDOKU WORD GAME BOOK"
type input "1"
type textarea "SUDOKU WORD GAME BOOK"
type input "[GEOGRAPHIC_DATA]"
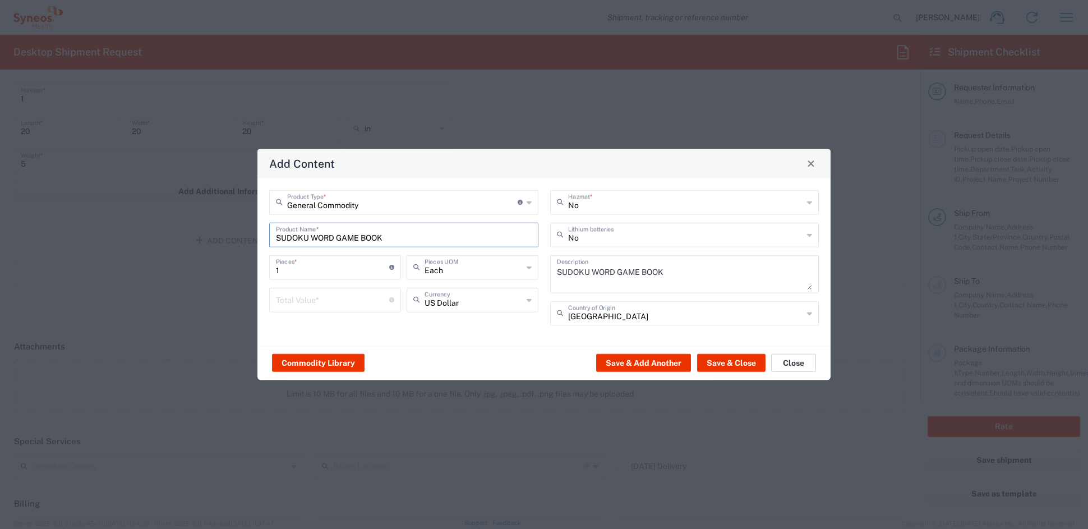
click at [800, 361] on button "Close" at bounding box center [793, 363] width 45 height 18
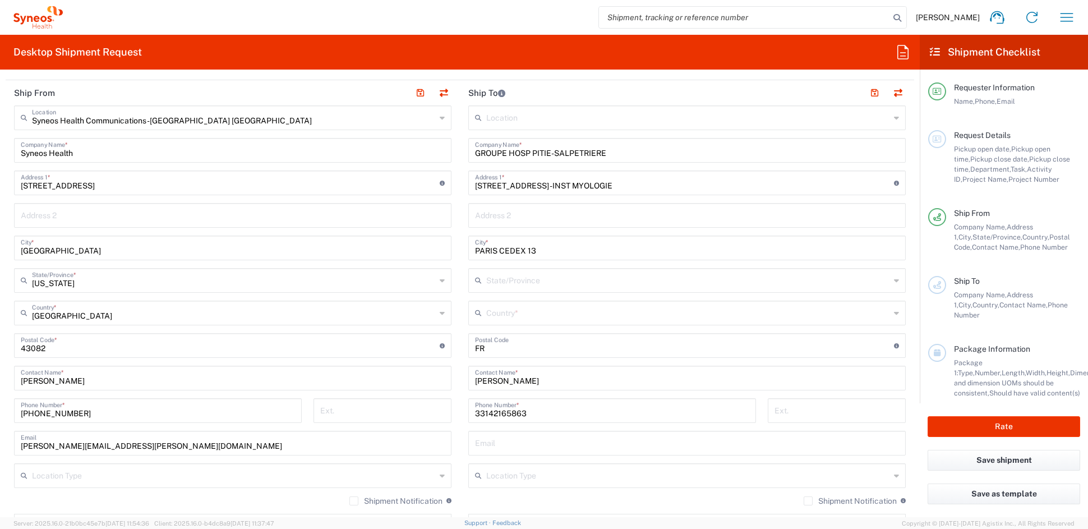
scroll to position [423, 0]
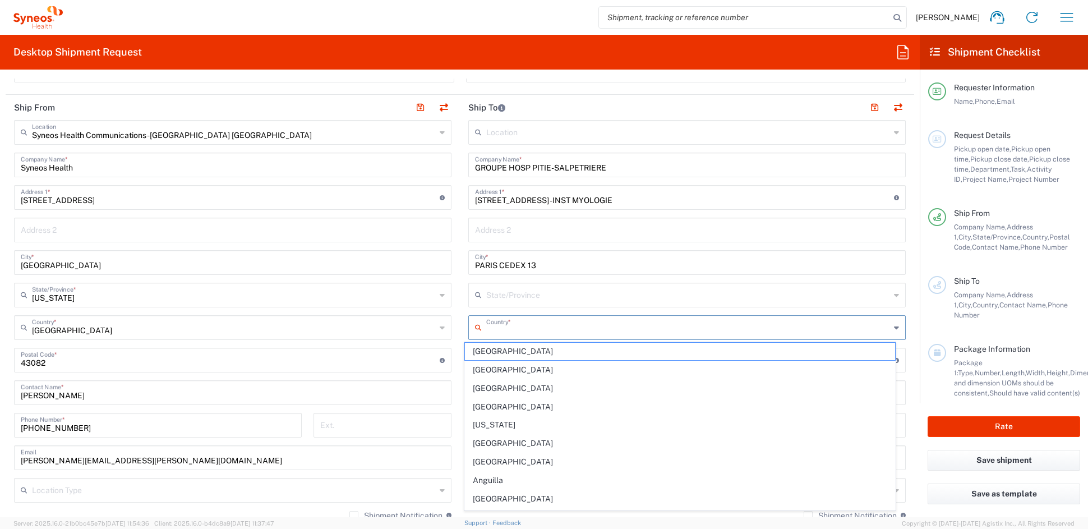
click at [530, 325] on input "text" at bounding box center [688, 327] width 404 height 20
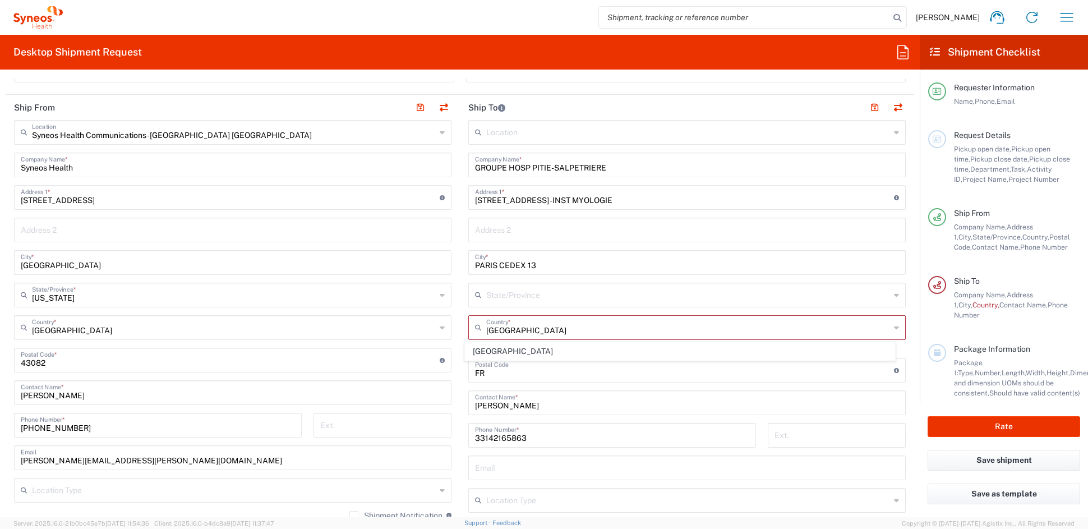
click at [488, 357] on span "[GEOGRAPHIC_DATA]" at bounding box center [680, 351] width 431 height 17
type input "[GEOGRAPHIC_DATA]"
type input "Sender/Shipper"
type input "Delivery Duty Paid"
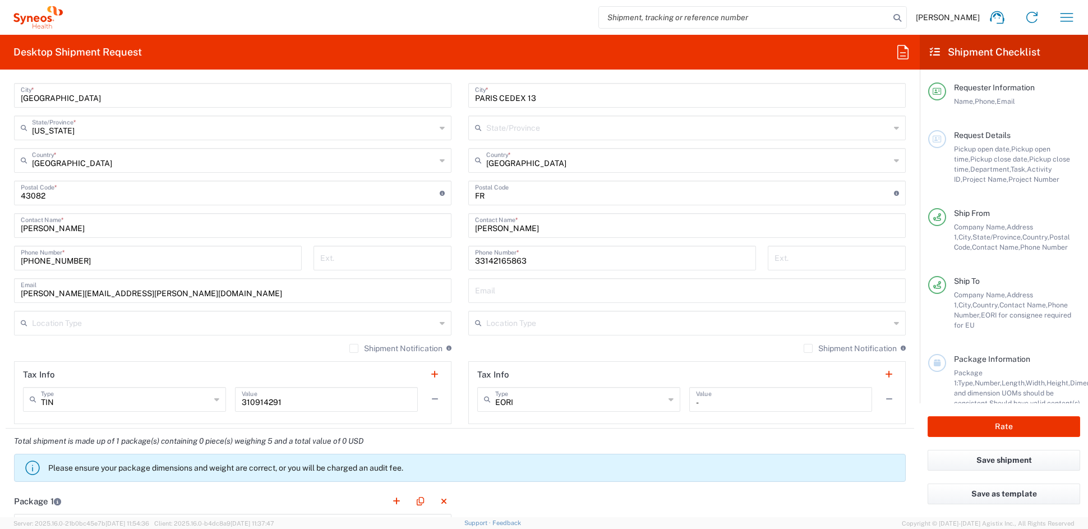
scroll to position [583, 0]
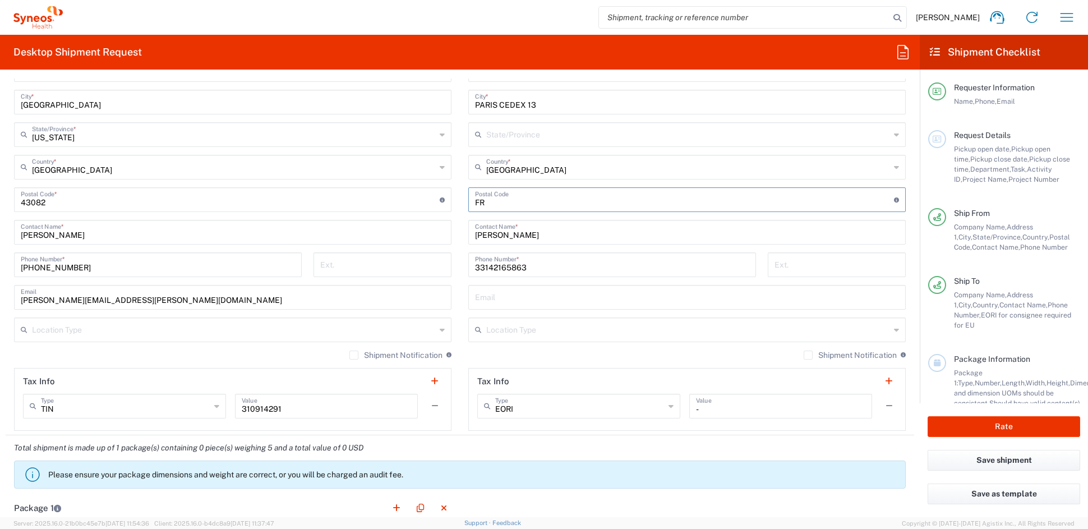
drag, startPoint x: 486, startPoint y: 202, endPoint x: 422, endPoint y: 196, distance: 64.2
click at [422, 196] on div "Ship From Syneos Health Communications-Westerville OH Location Syneos Health Co…" at bounding box center [460, 184] width 908 height 501
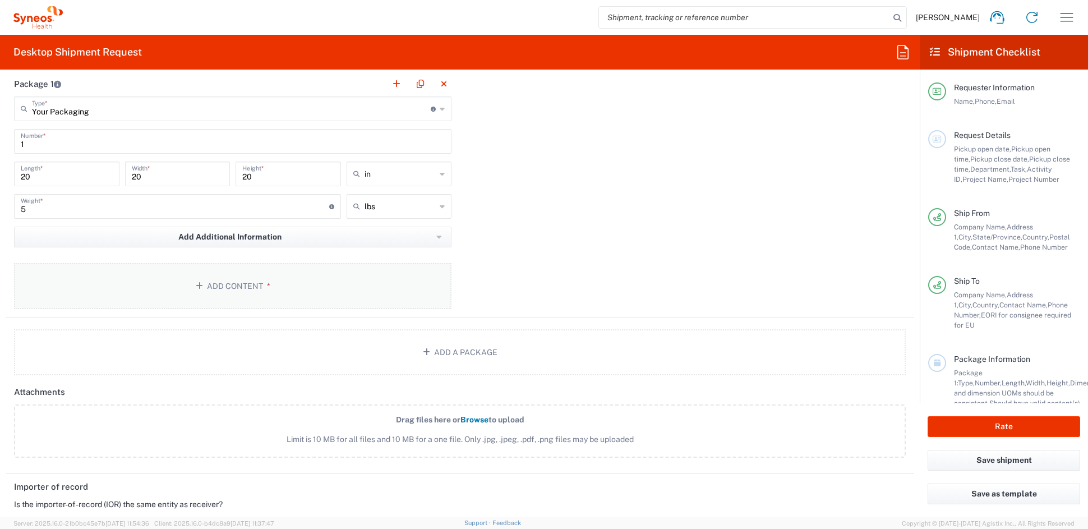
scroll to position [968, 0]
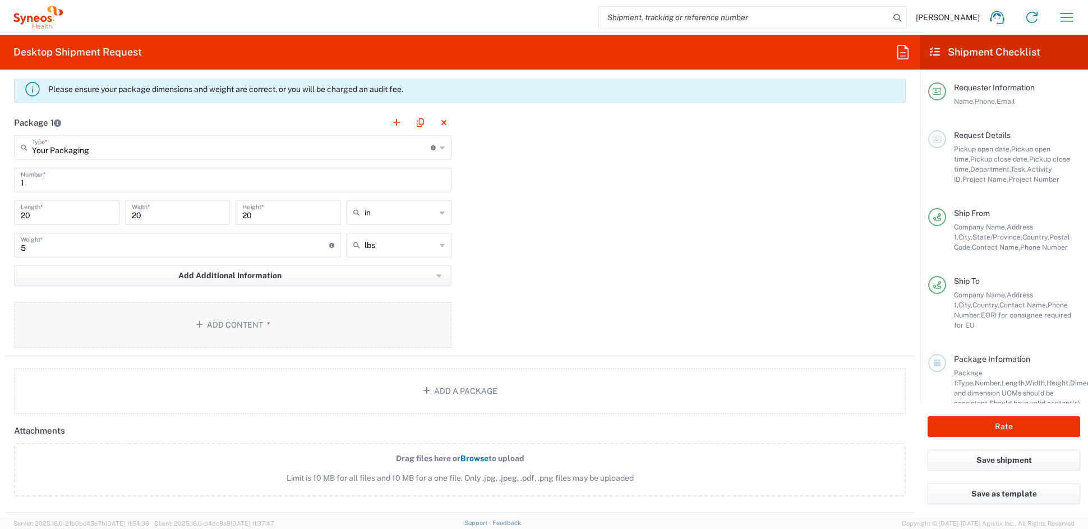
type input "123334"
click at [206, 332] on button "Add Content *" at bounding box center [232, 325] width 437 height 46
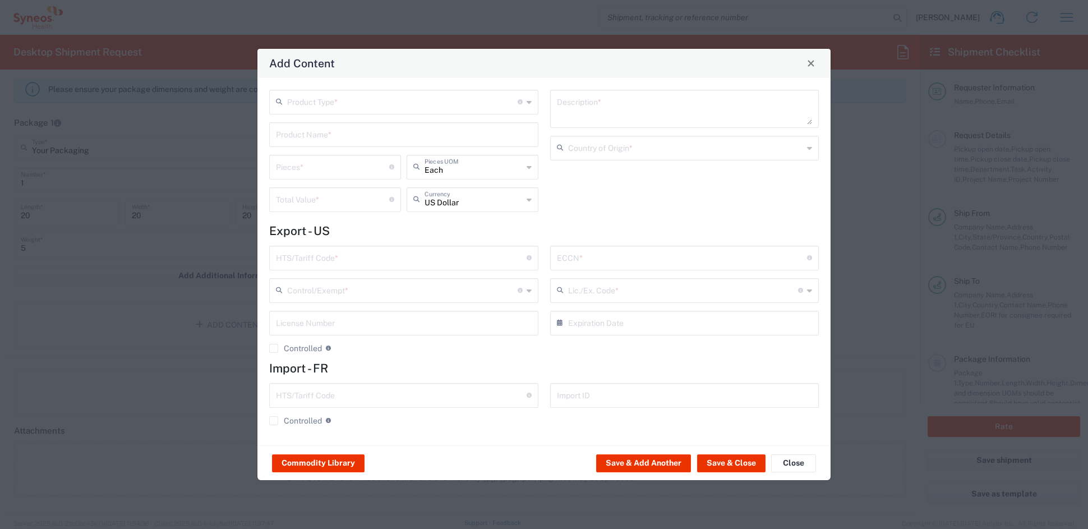
click at [309, 100] on input "text" at bounding box center [402, 101] width 230 height 20
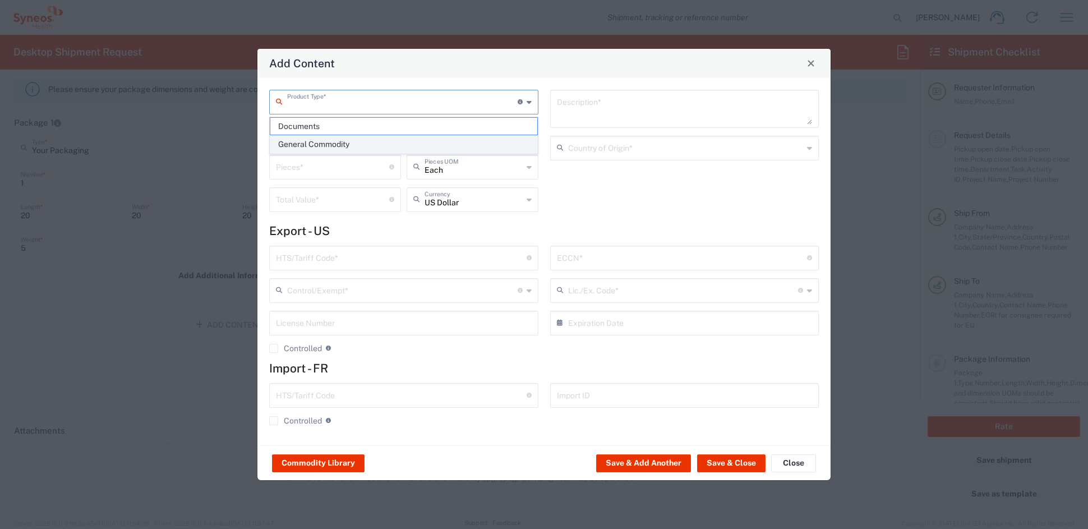
click at [311, 146] on span "General Commodity" at bounding box center [403, 144] width 266 height 17
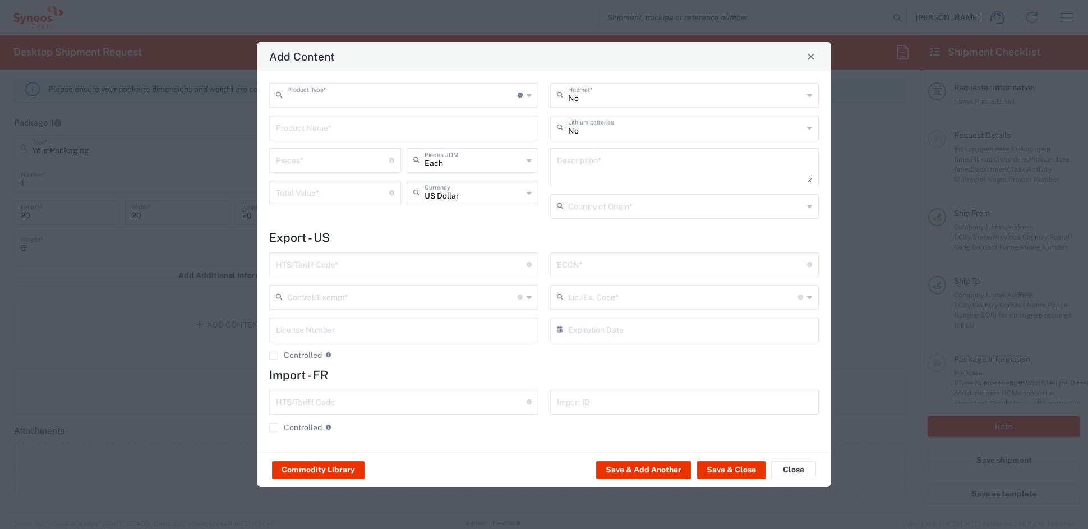
type input "General Commodity"
click at [306, 126] on input "text" at bounding box center [404, 127] width 256 height 20
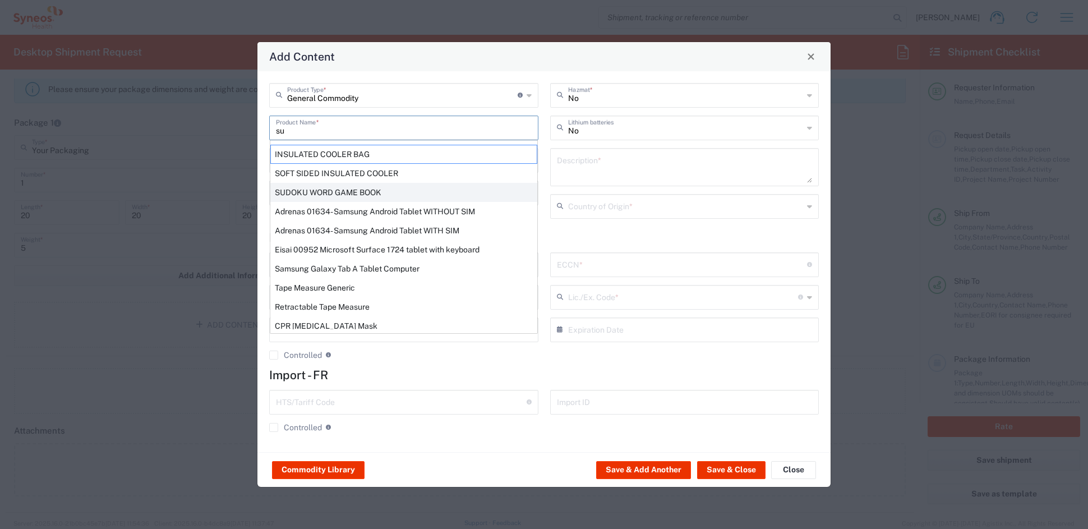
click at [312, 191] on div "SUDOKU WORD GAME BOOK" at bounding box center [403, 192] width 267 height 19
type input "SUDOKU WORD GAME BOOK"
type input "1"
type textarea "SUDOKU WORD GAME BOOK"
type input "[GEOGRAPHIC_DATA]"
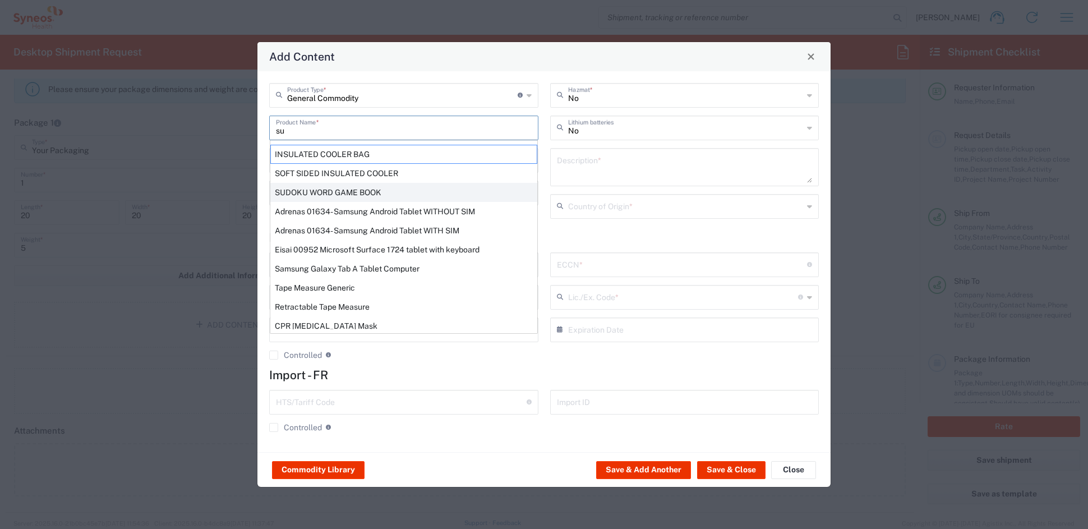
type input "9503.00.0090"
type input "BIS"
type input "EAR99"
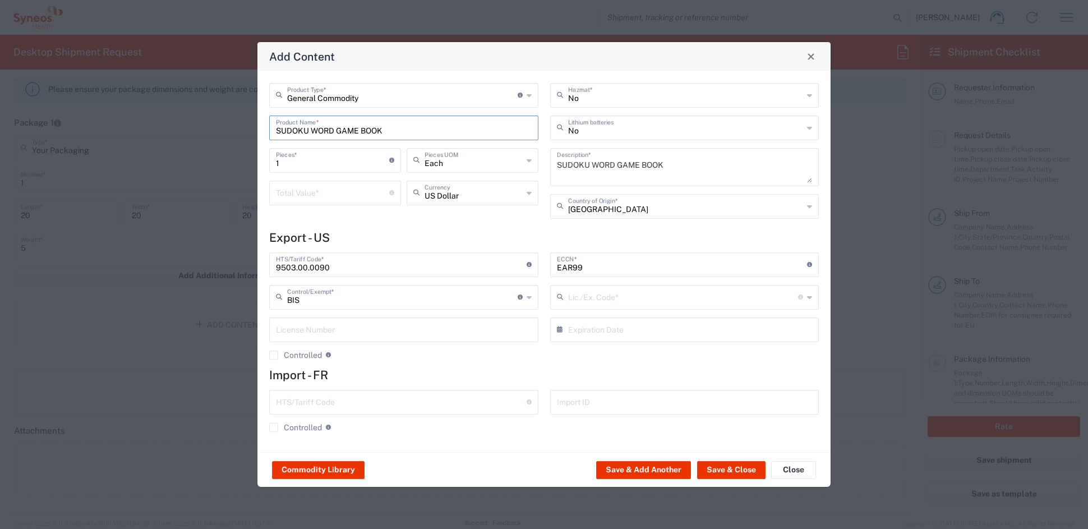
type input "NLR - No License Required"
drag, startPoint x: 323, startPoint y: 259, endPoint x: 280, endPoint y: 258, distance: 42.6
click at [278, 258] on input "9503.00.0090" at bounding box center [401, 264] width 251 height 20
click at [811, 56] on span "Close" at bounding box center [811, 57] width 8 height 8
